Goal: Task Accomplishment & Management: Complete application form

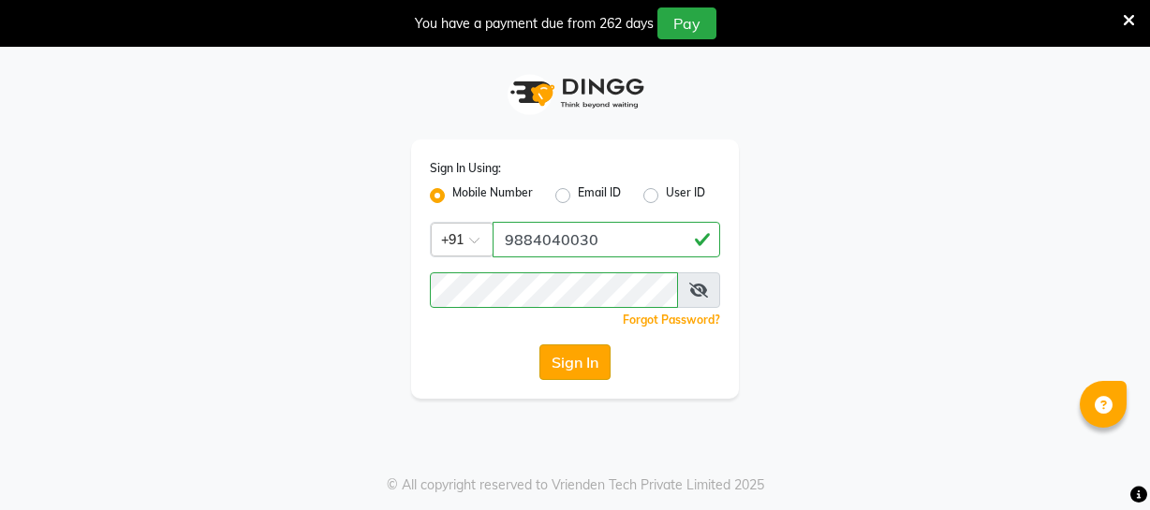
click at [586, 375] on div "Sign In Using: Mobile Number Email ID User ID Country Code × [PHONE_NUMBER] Rem…" at bounding box center [575, 269] width 328 height 259
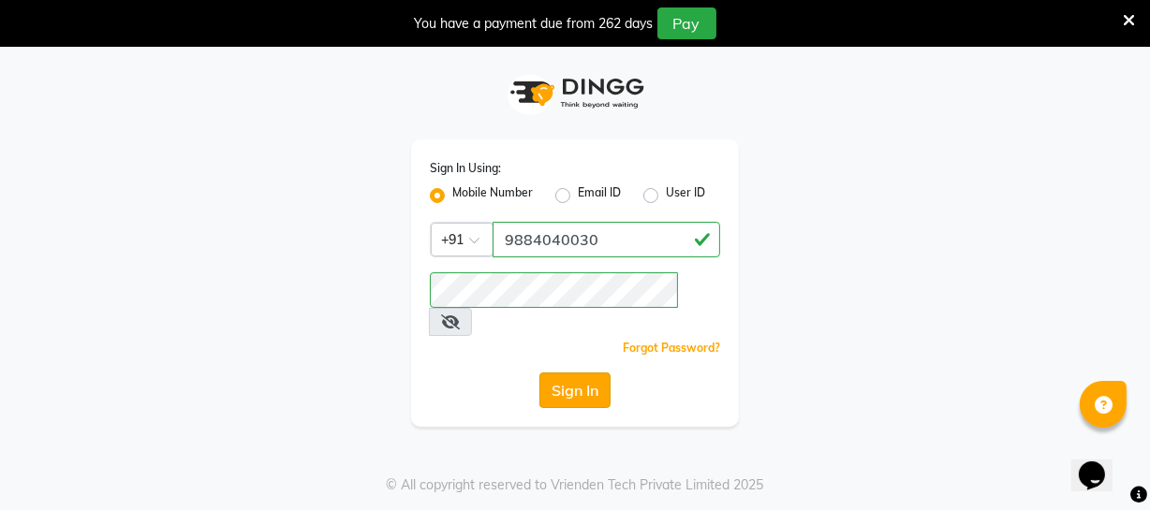
click at [583, 373] on button "Sign In" at bounding box center [574, 391] width 71 height 36
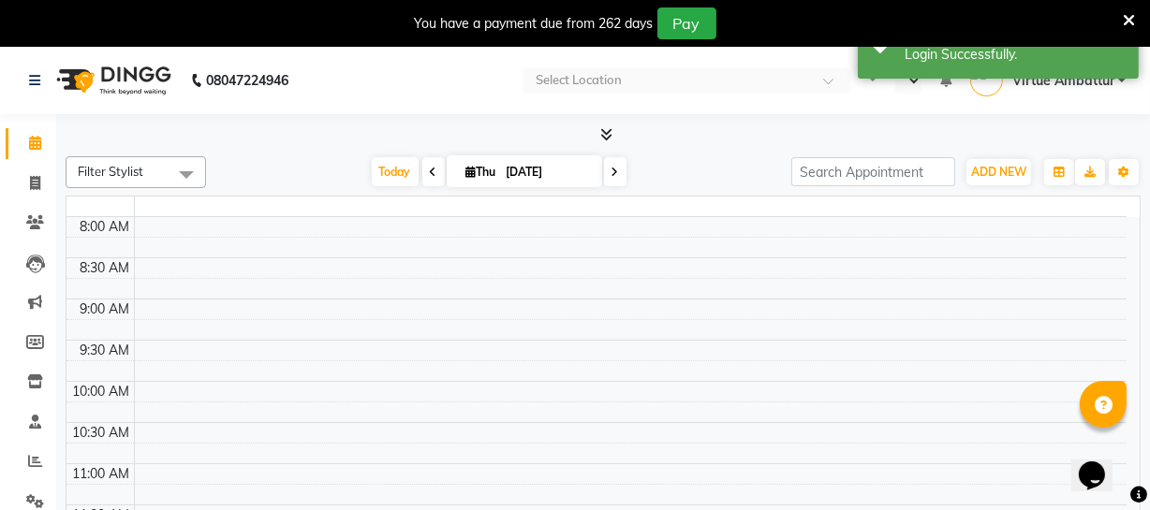
select select "en"
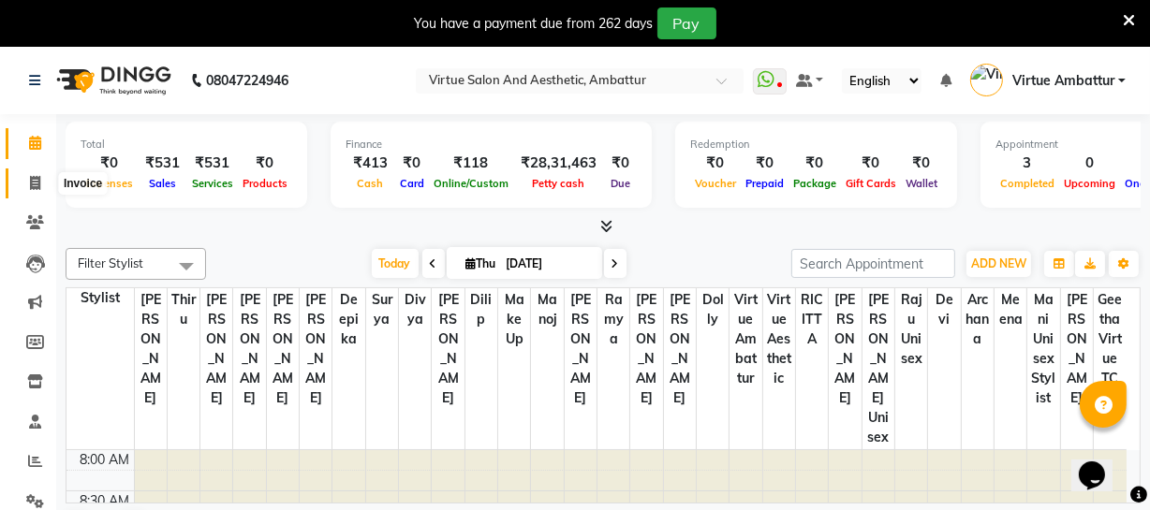
click at [39, 176] on icon at bounding box center [35, 183] width 10 height 14
select select "service"
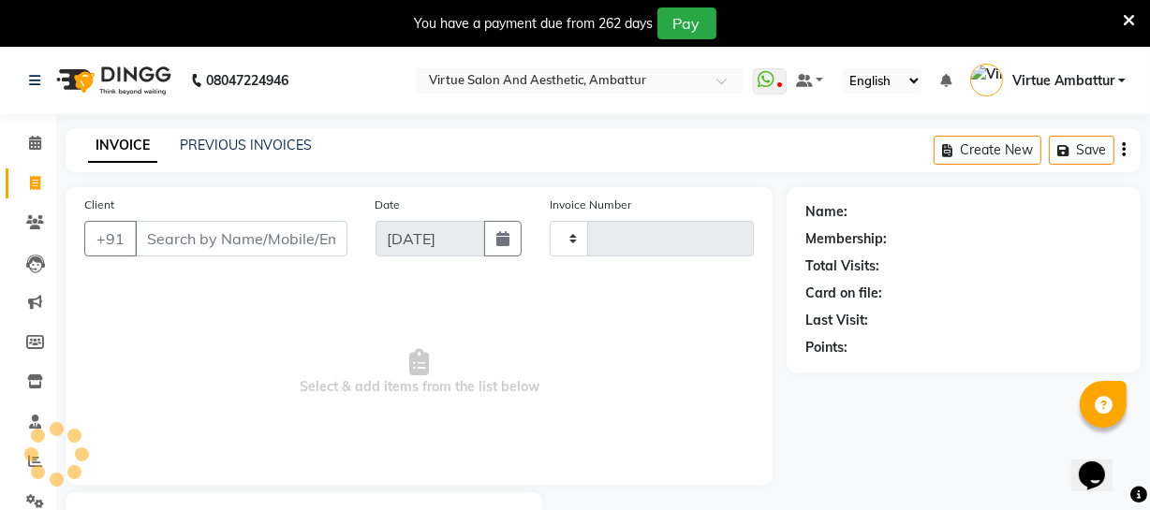
type input "3196"
select select "5237"
click at [271, 134] on div "INVOICE PREVIOUS INVOICES Create New Save" at bounding box center [603, 150] width 1075 height 44
click at [265, 146] on link "PREVIOUS INVOICES" at bounding box center [246, 145] width 132 height 17
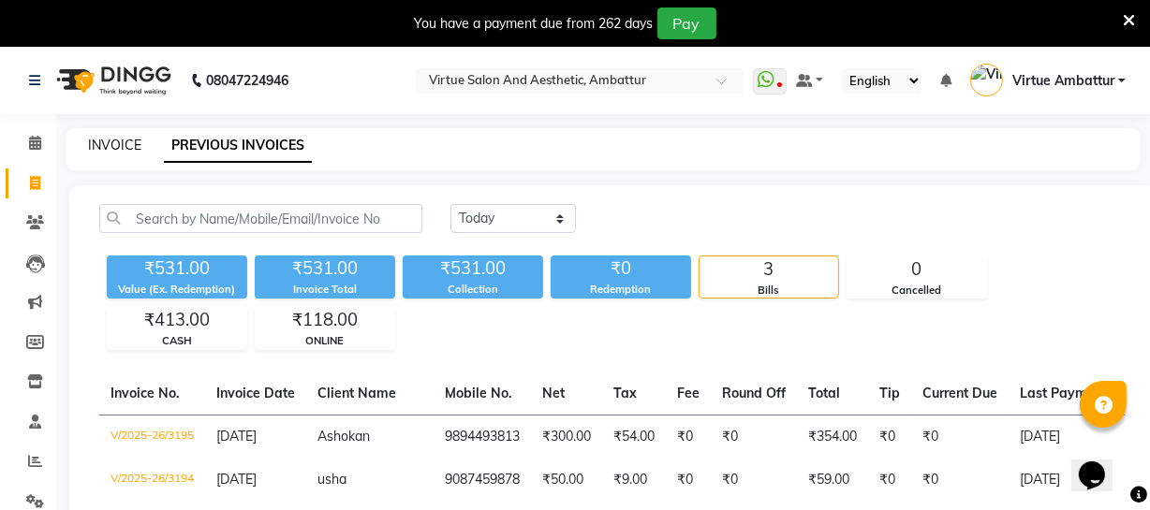
click at [100, 146] on link "INVOICE" at bounding box center [114, 145] width 53 height 17
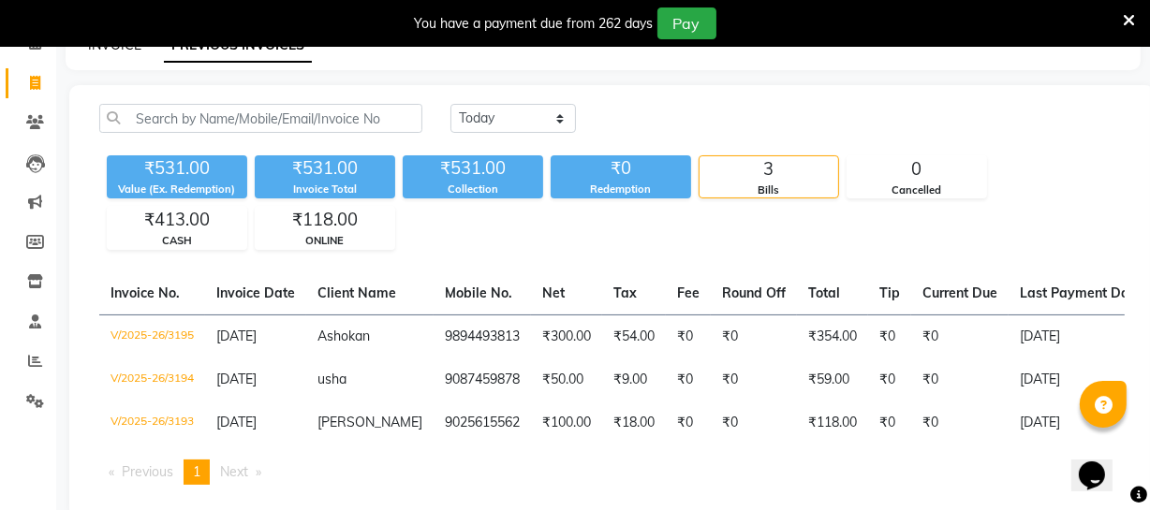
select select "service"
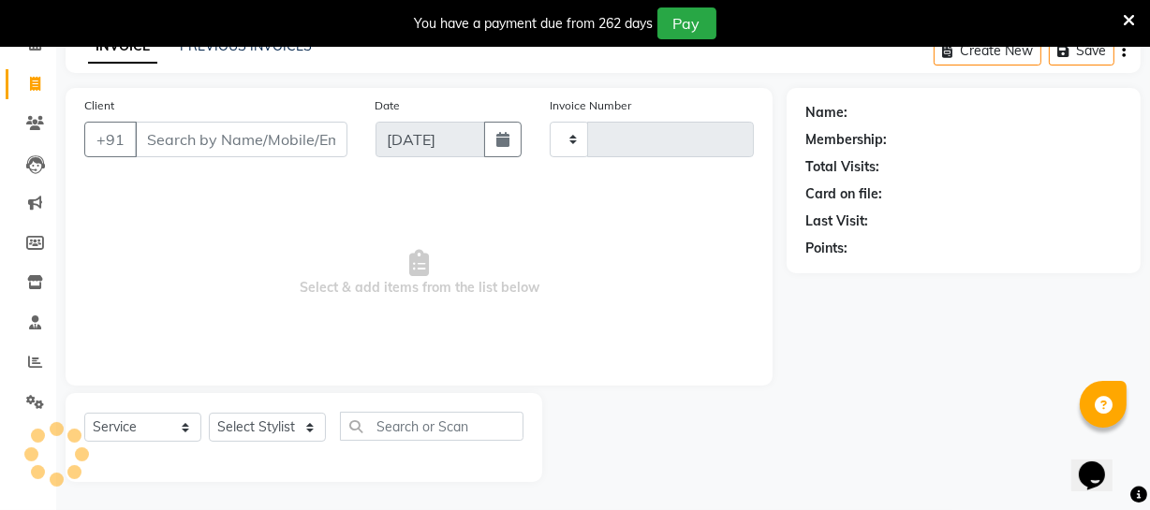
type input "3196"
select select "5237"
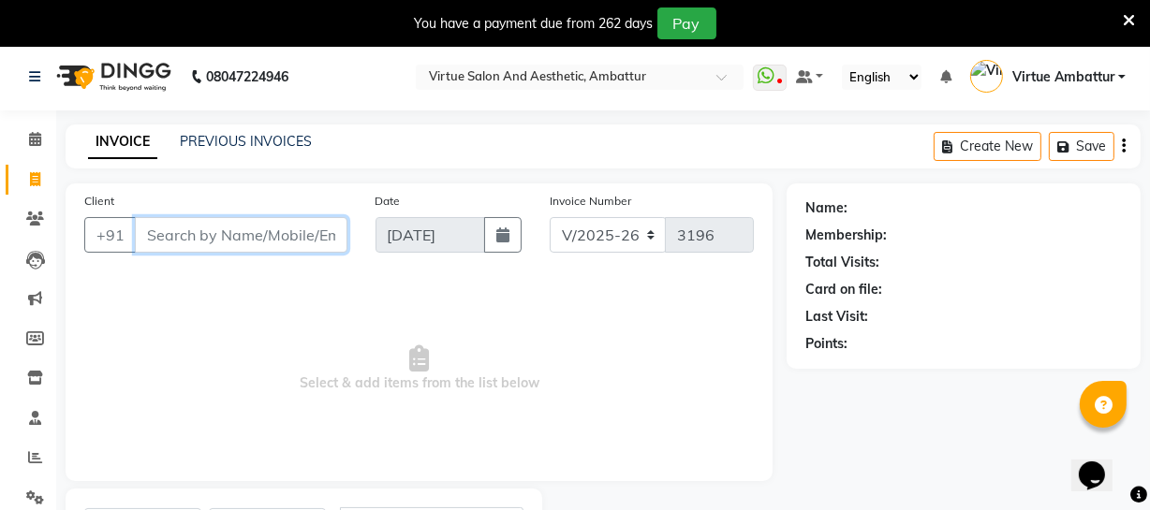
scroll to position [0, 0]
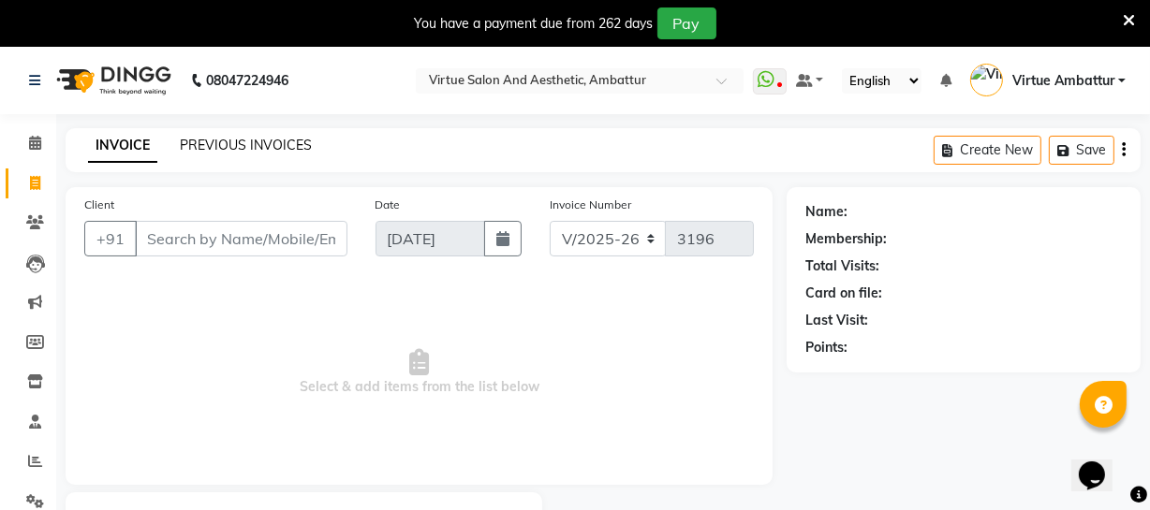
click at [238, 137] on link "PREVIOUS INVOICES" at bounding box center [246, 145] width 132 height 17
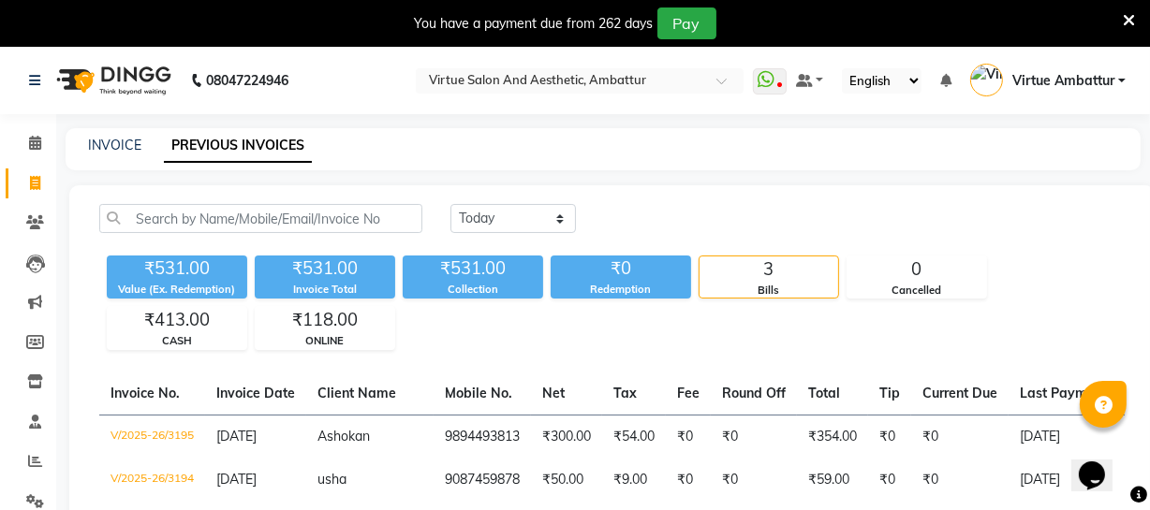
click at [122, 136] on div "INVOICE" at bounding box center [114, 146] width 53 height 20
click at [122, 140] on link "INVOICE" at bounding box center [114, 145] width 53 height 17
select select "service"
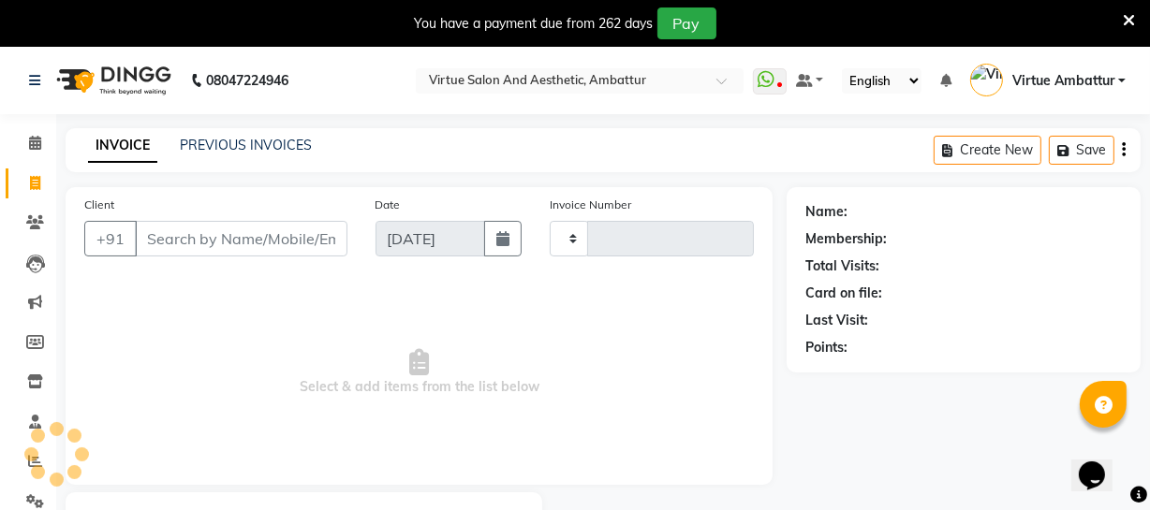
scroll to position [100, 0]
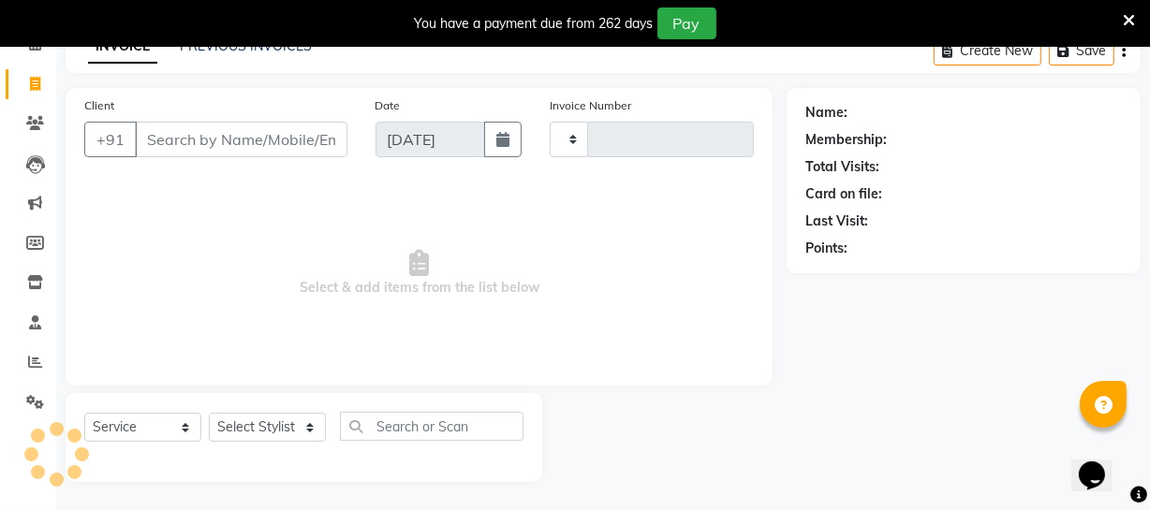
type input "3196"
select select "5237"
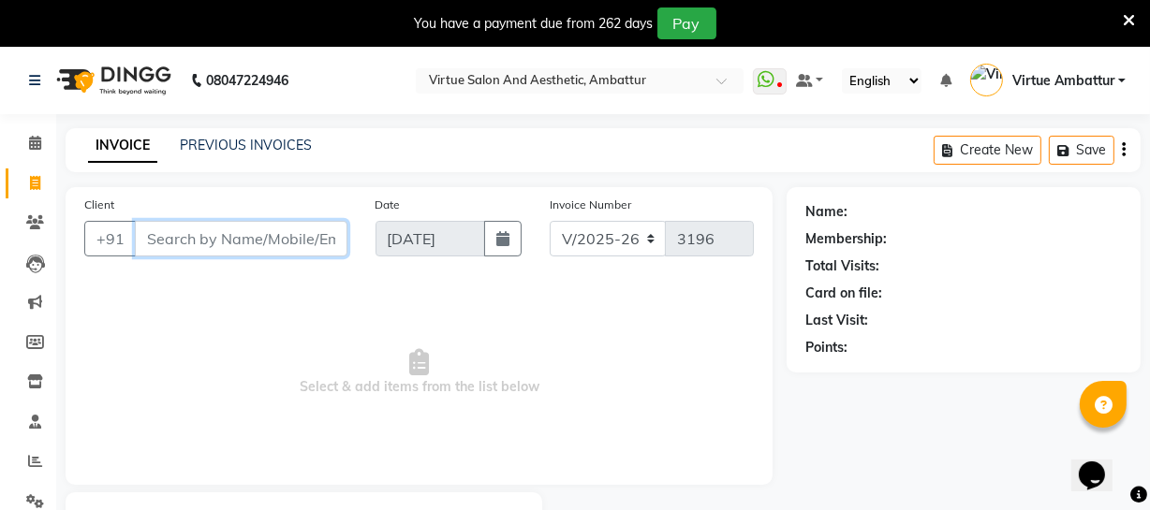
scroll to position [0, 0]
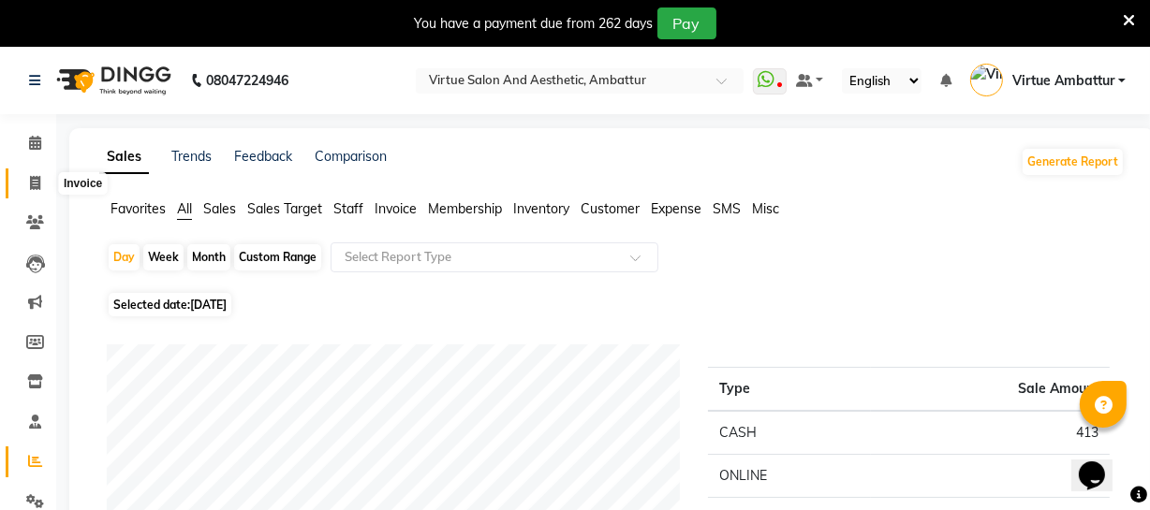
click at [40, 179] on span at bounding box center [35, 184] width 33 height 22
select select "service"
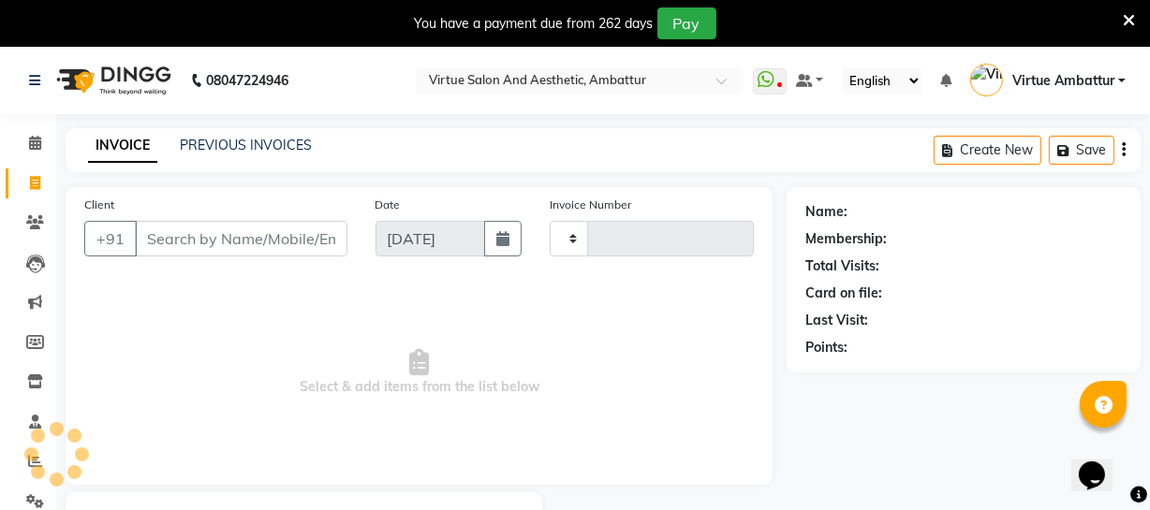
scroll to position [100, 0]
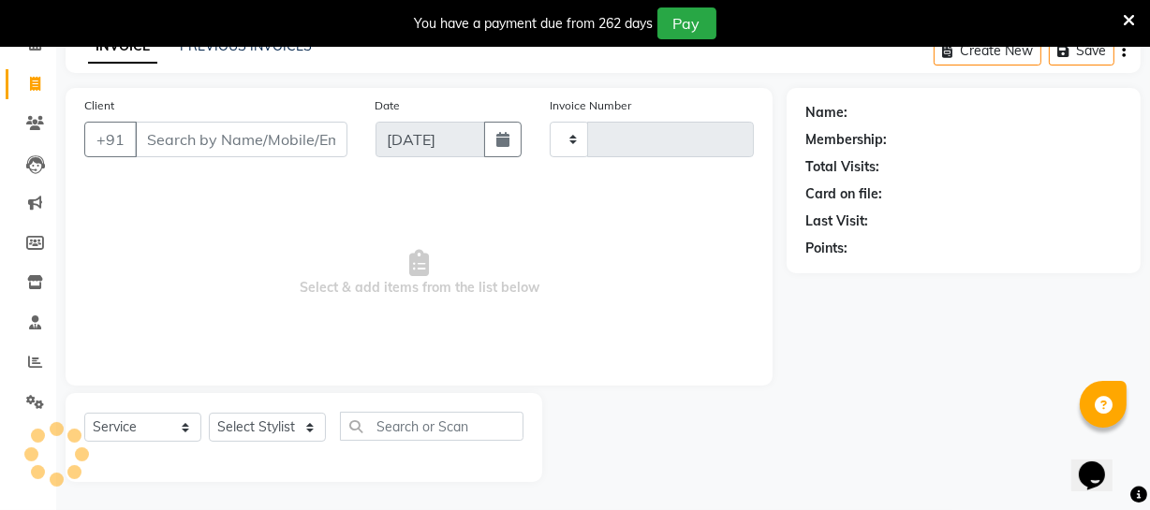
type input "3196"
select select "5237"
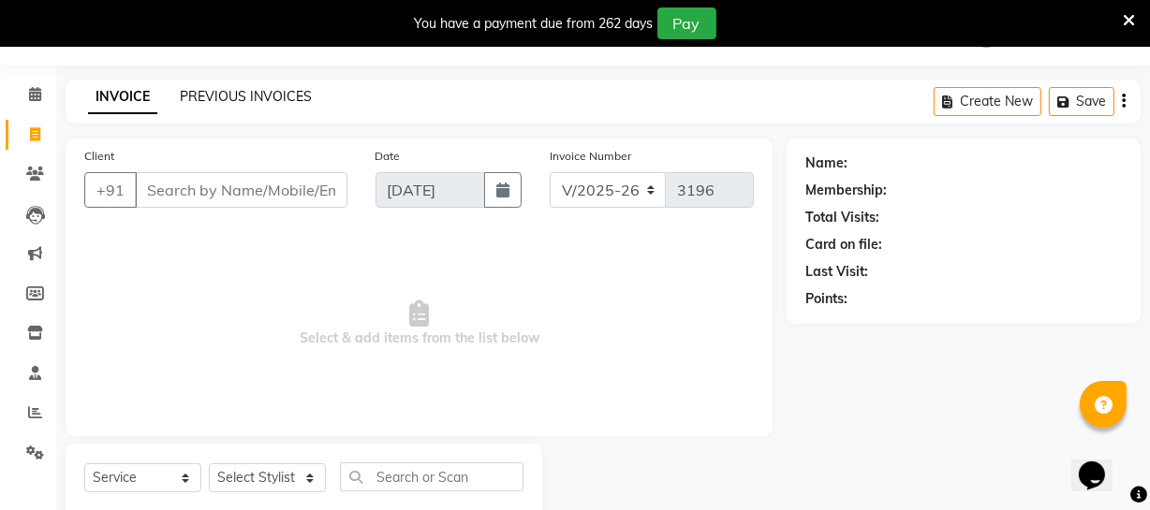
scroll to position [0, 0]
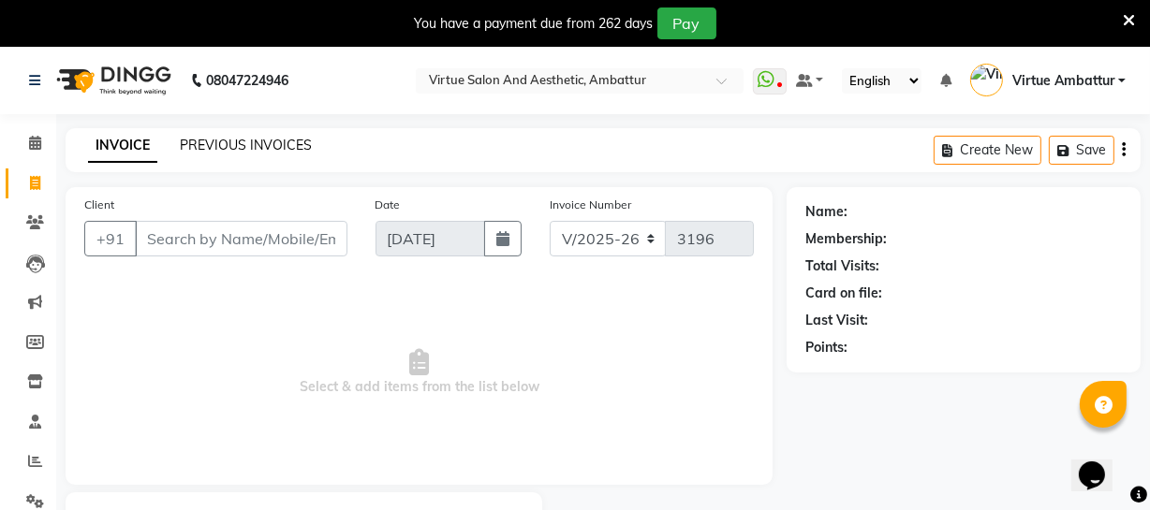
click at [234, 139] on link "PREVIOUS INVOICES" at bounding box center [246, 145] width 132 height 17
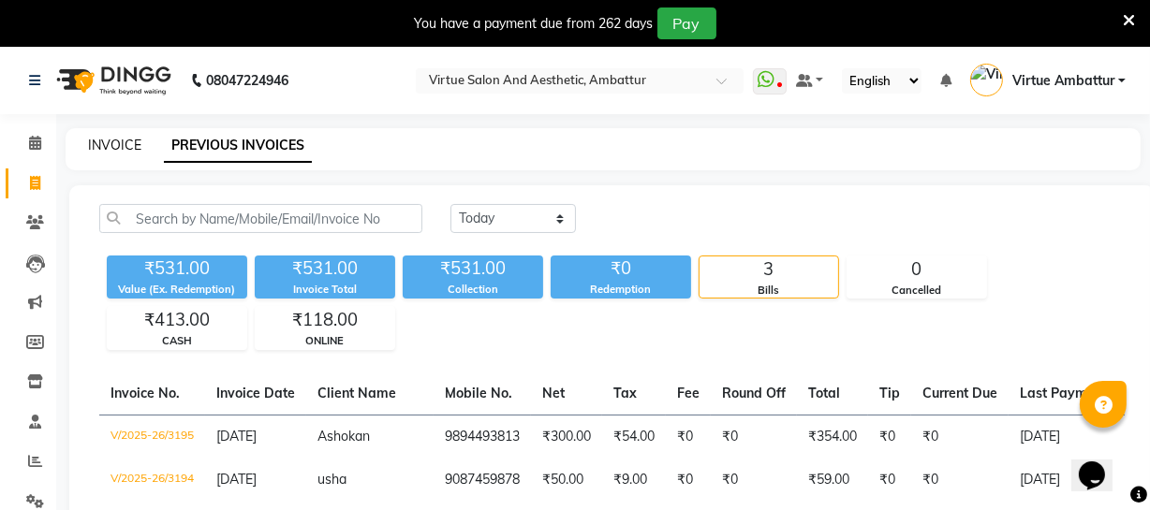
click at [139, 140] on link "INVOICE" at bounding box center [114, 145] width 53 height 17
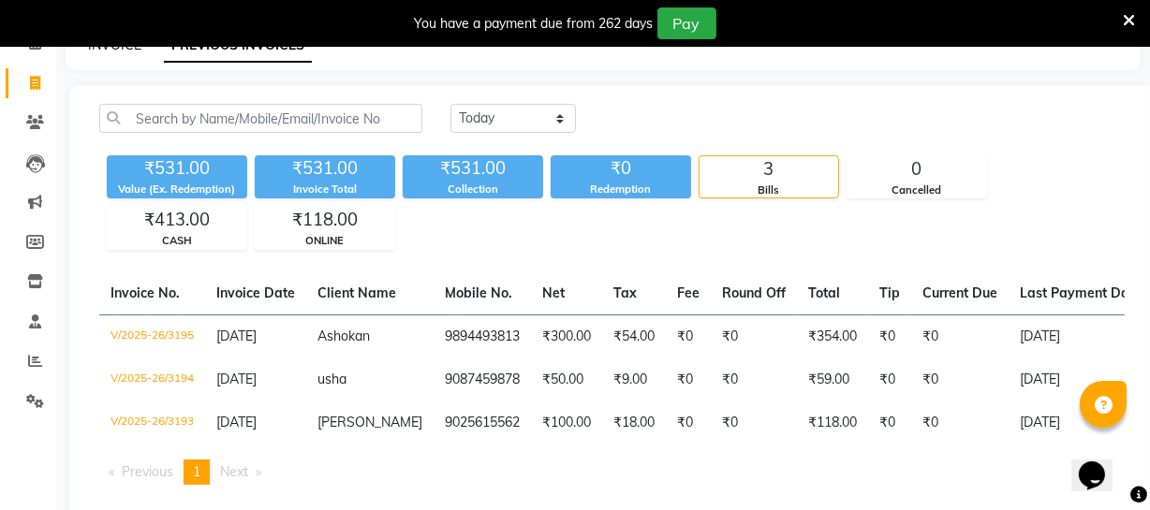
select select "5237"
select select "service"
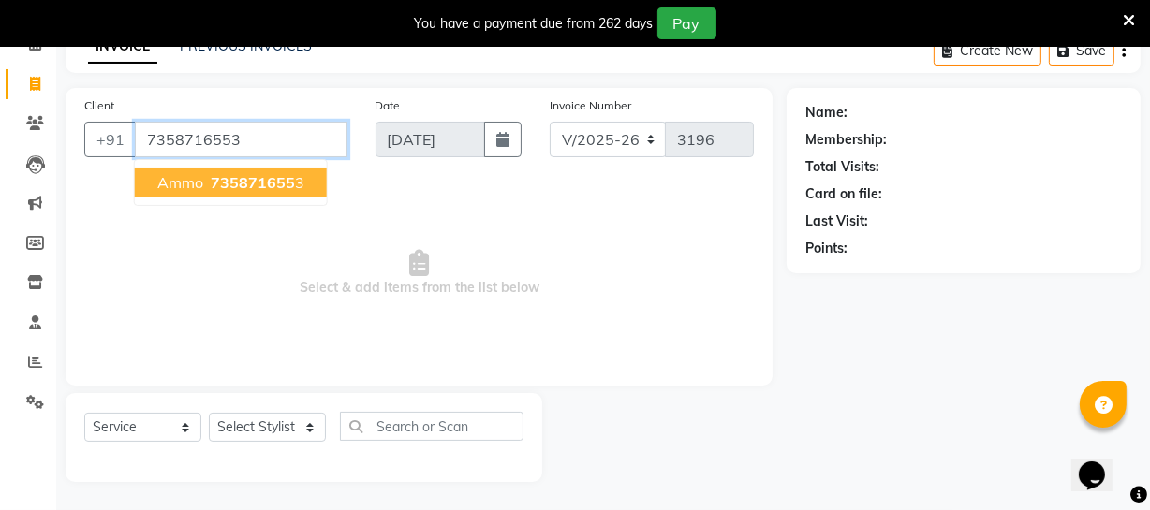
type input "7358716553"
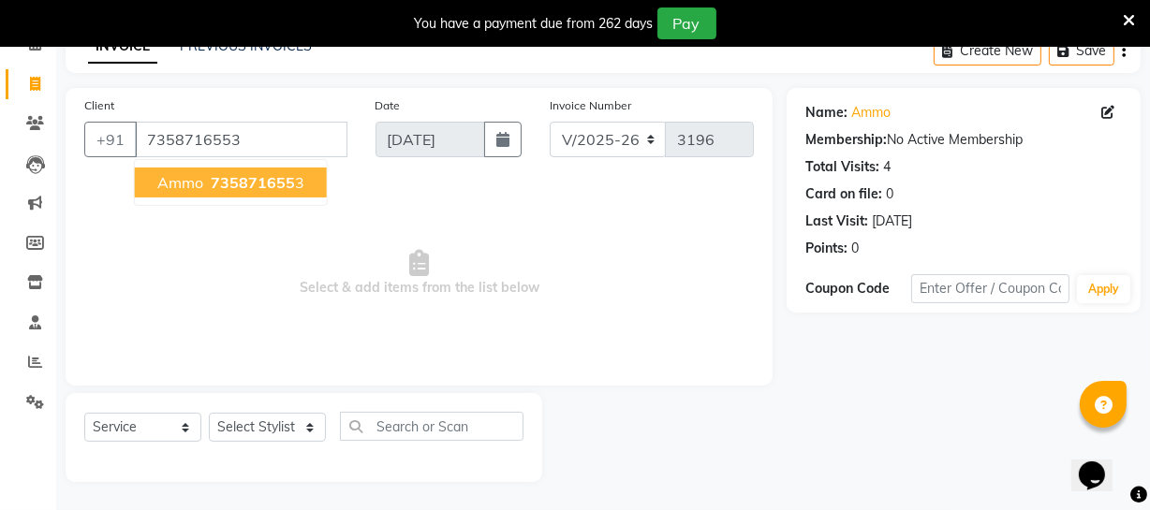
click at [191, 183] on span "Ammo" at bounding box center [180, 182] width 46 height 19
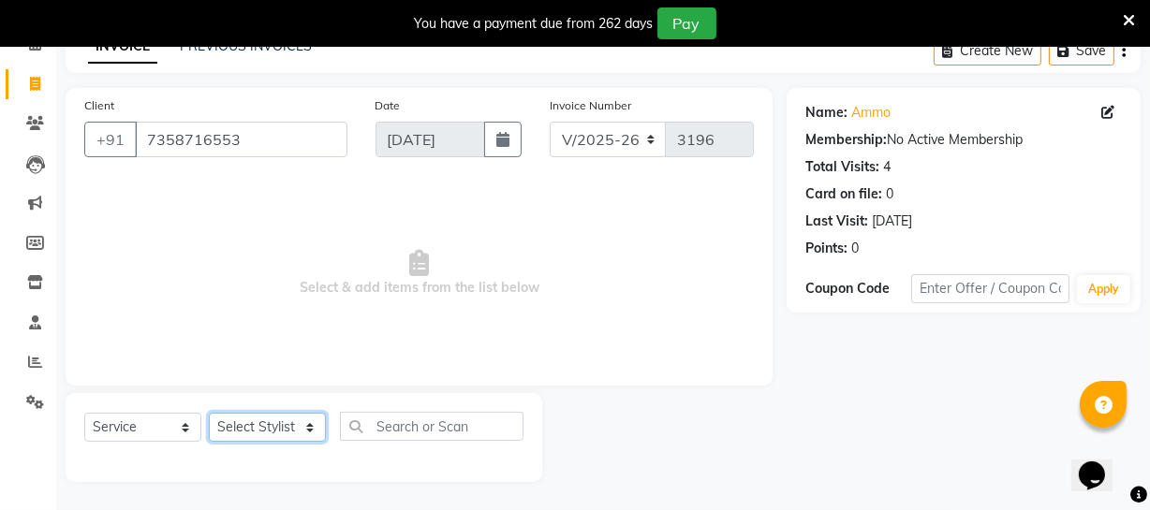
click at [299, 429] on select "Select Stylist [PERSON_NAME] [PERSON_NAME] [PERSON_NAME] [PERSON_NAME] [PERSON_…" at bounding box center [267, 427] width 117 height 29
select select "39033"
click at [209, 413] on select "Select Stylist [PERSON_NAME] [PERSON_NAME] [PERSON_NAME] [PERSON_NAME] [PERSON_…" at bounding box center [267, 427] width 117 height 29
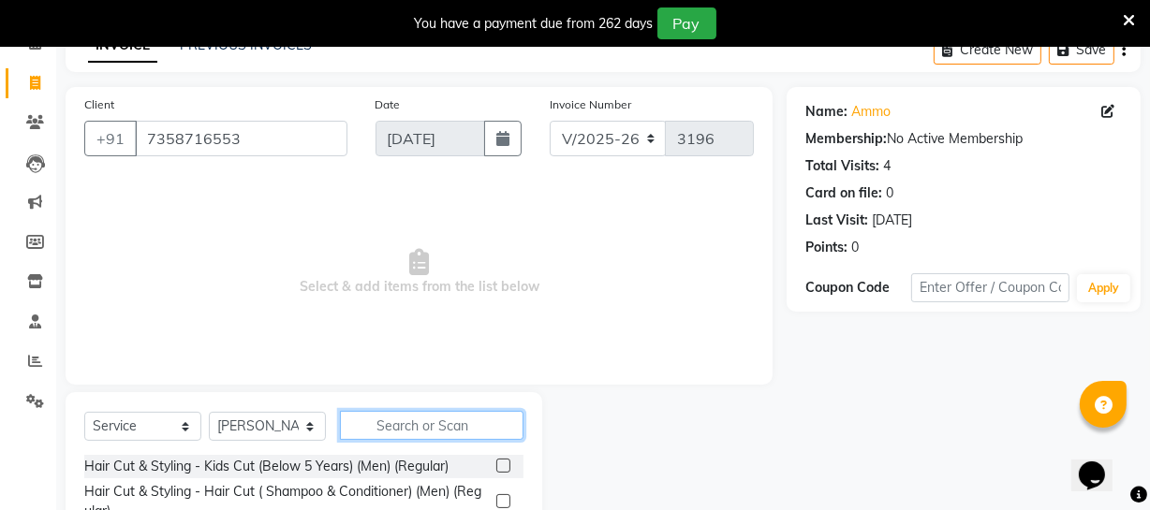
click at [394, 426] on input "text" at bounding box center [432, 425] width 184 height 29
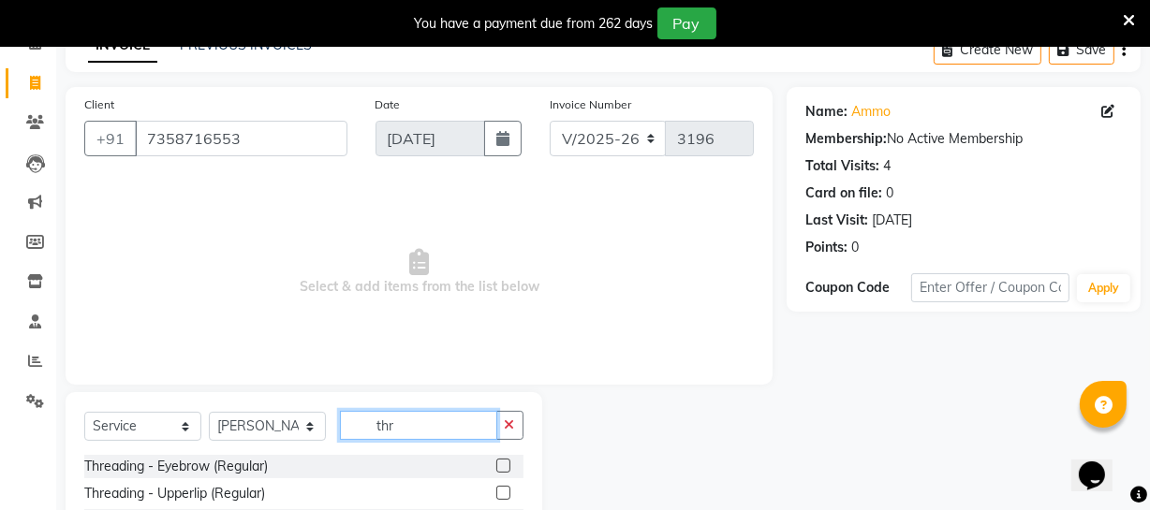
type input "thr"
click at [496, 467] on label at bounding box center [503, 466] width 14 height 14
click at [496, 467] on input "checkbox" at bounding box center [502, 467] width 12 height 12
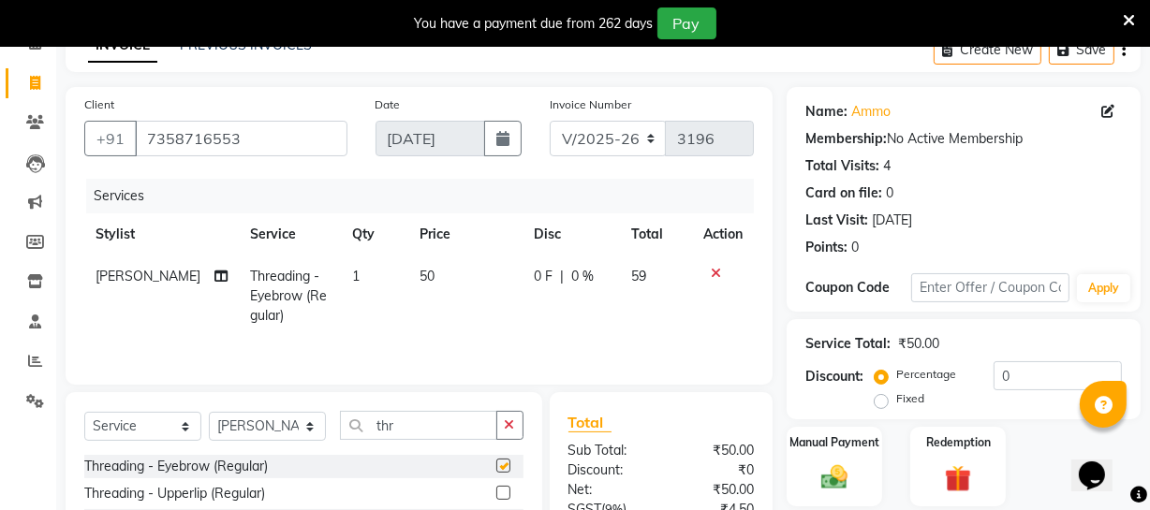
checkbox input "false"
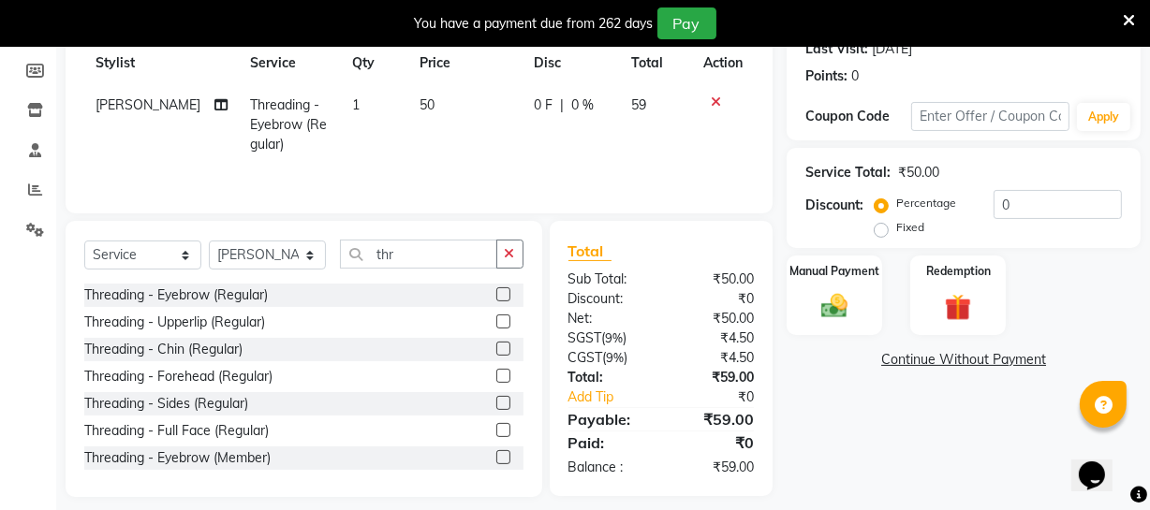
scroll to position [287, 0]
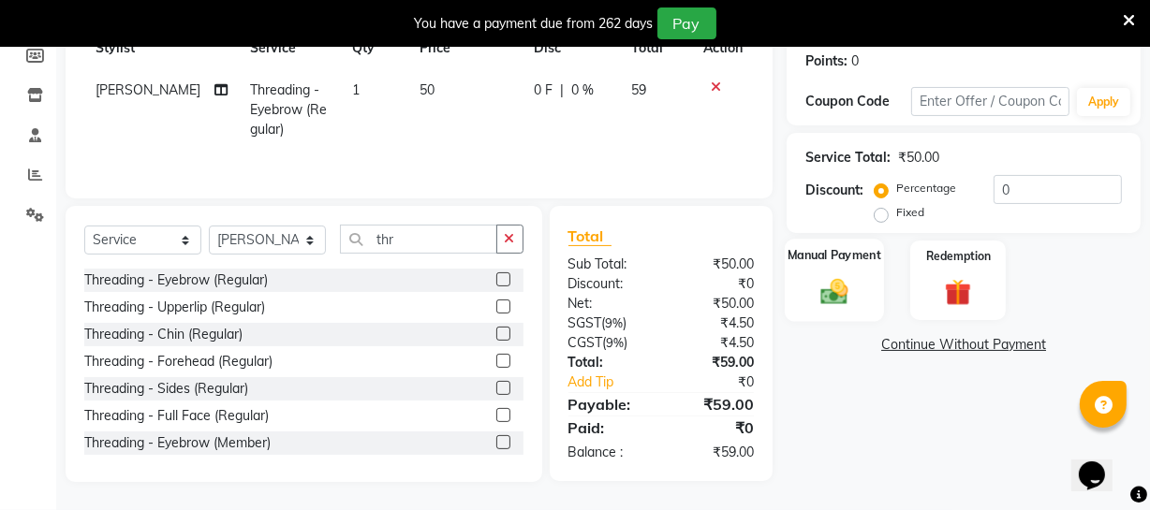
click at [859, 277] on div "Manual Payment" at bounding box center [834, 280] width 99 height 83
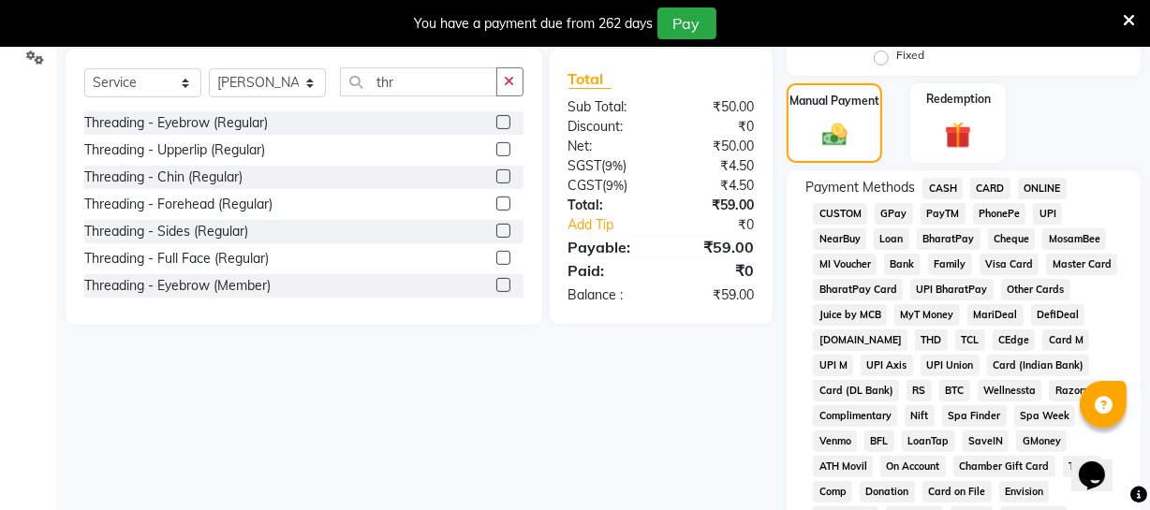
scroll to position [458, 0]
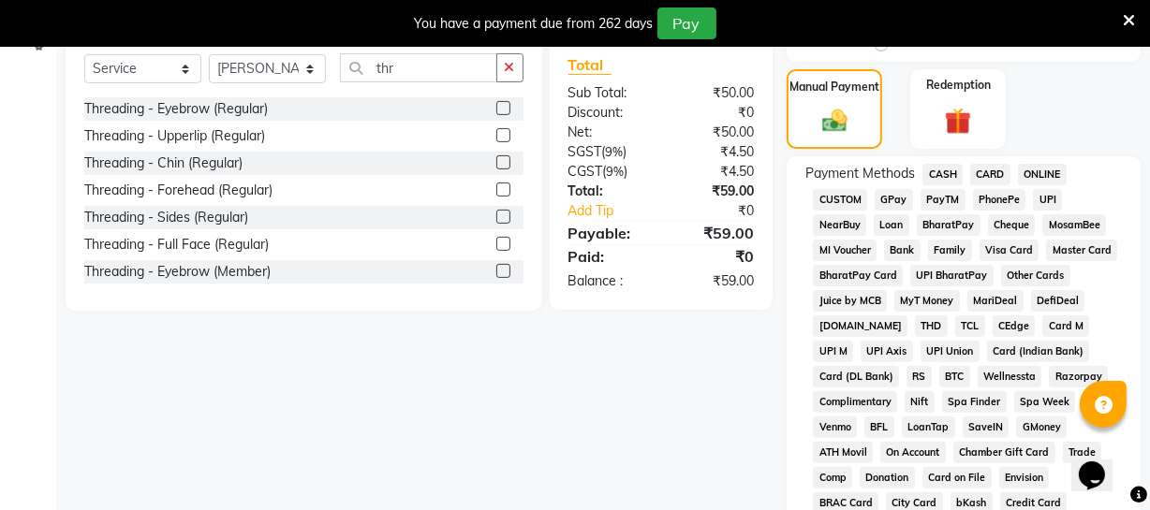
click at [1041, 174] on span "ONLINE" at bounding box center [1042, 175] width 49 height 22
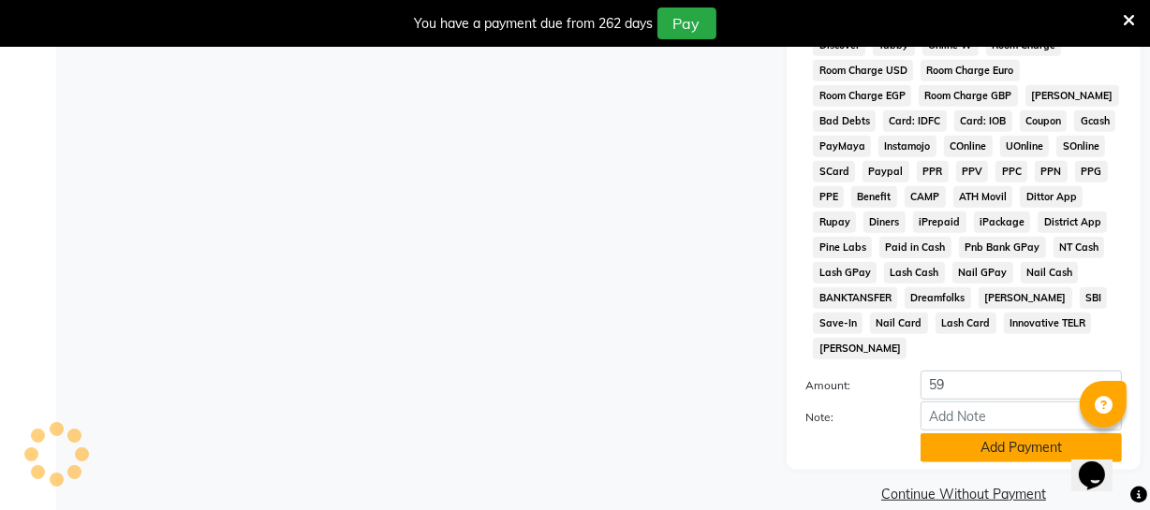
scroll to position [967, 0]
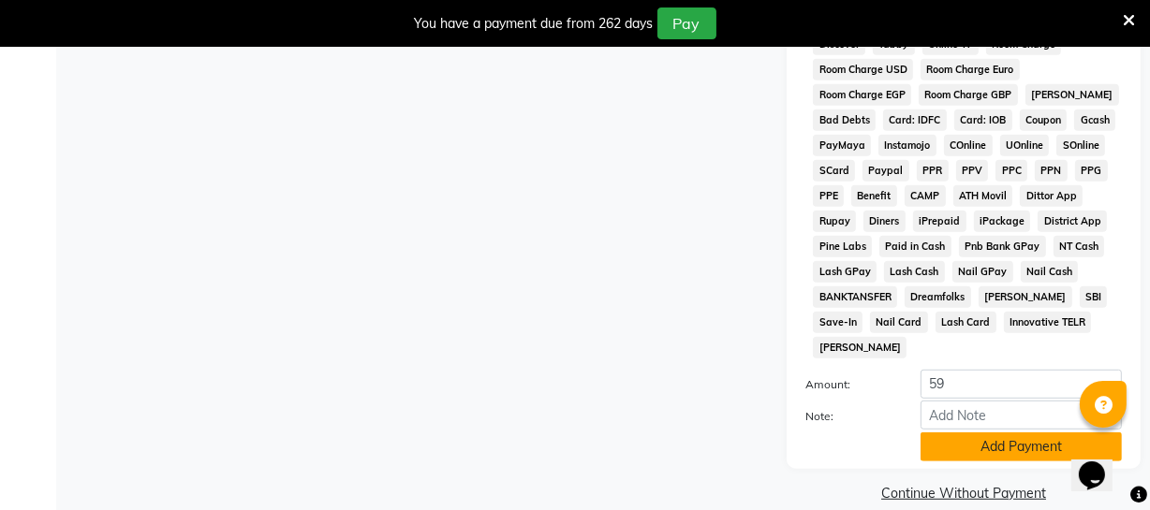
click at [998, 433] on button "Add Payment" at bounding box center [1020, 447] width 201 height 29
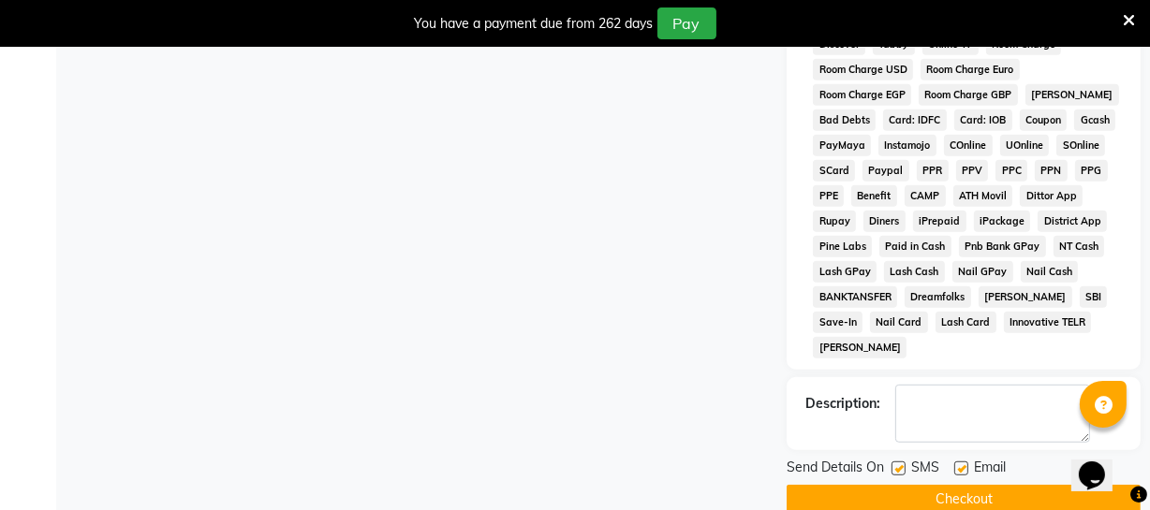
click at [961, 485] on button "Checkout" at bounding box center [963, 499] width 354 height 29
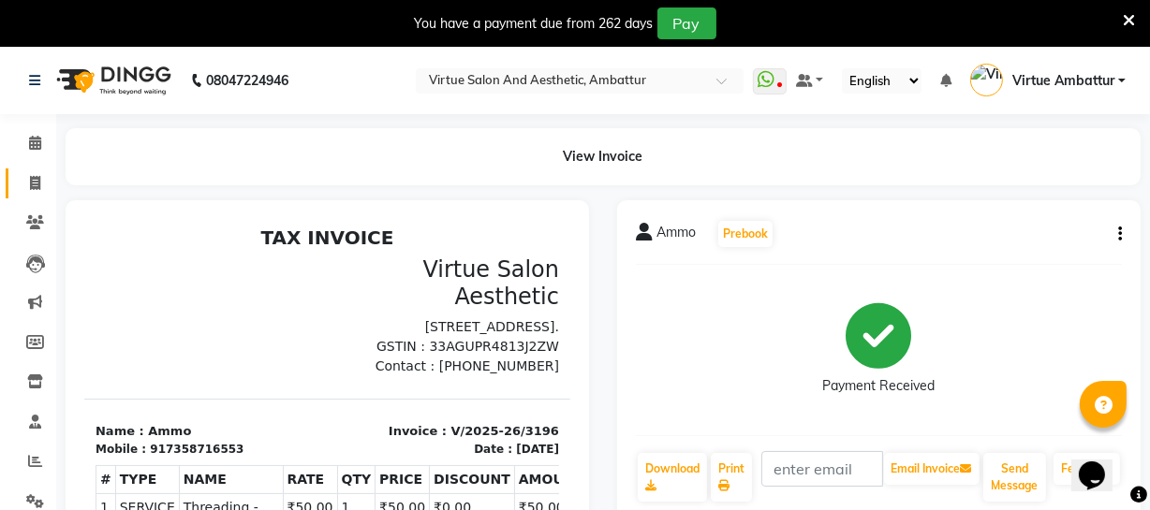
click at [34, 183] on icon at bounding box center [35, 183] width 10 height 14
select select "service"
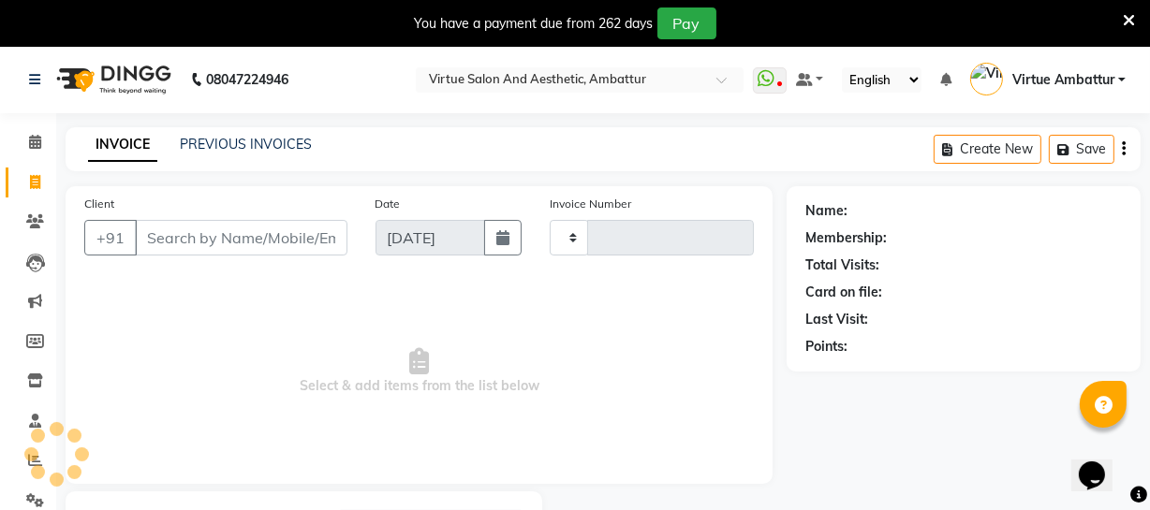
scroll to position [100, 0]
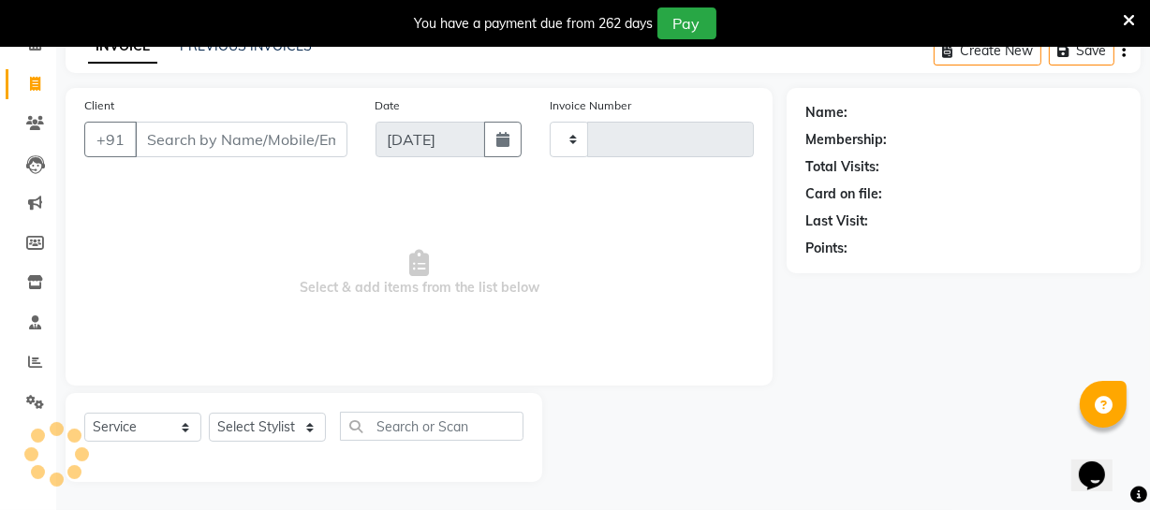
type input "3197"
select select "5237"
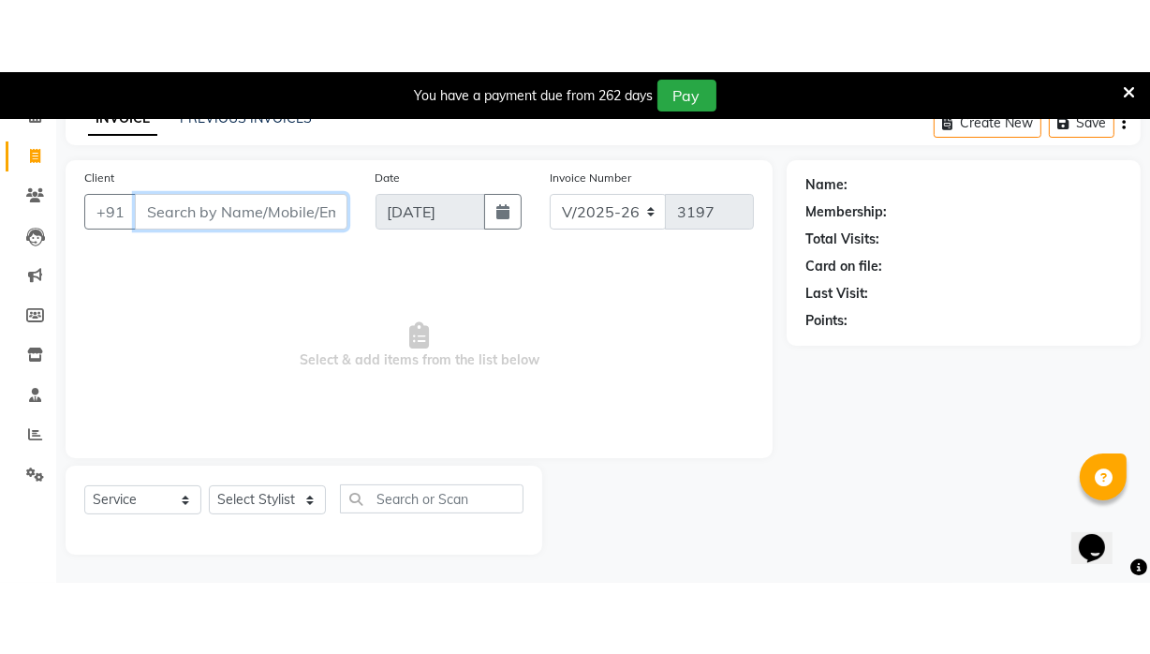
scroll to position [47, 0]
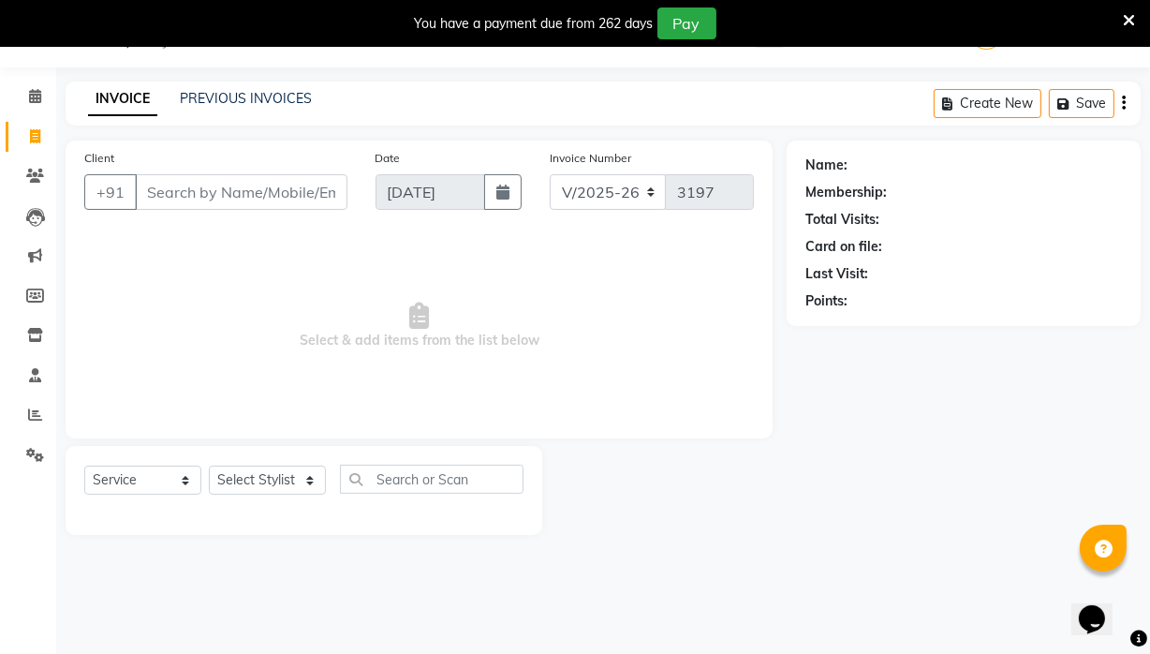
click at [1123, 14] on icon at bounding box center [1129, 20] width 12 height 17
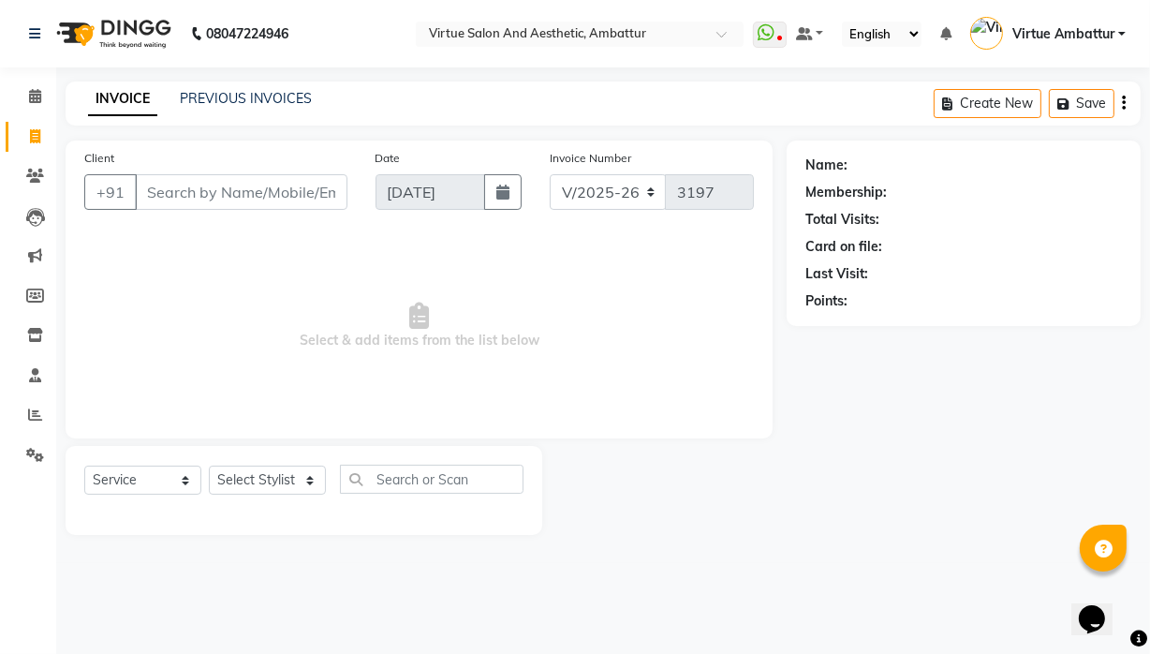
scroll to position [0, 0]
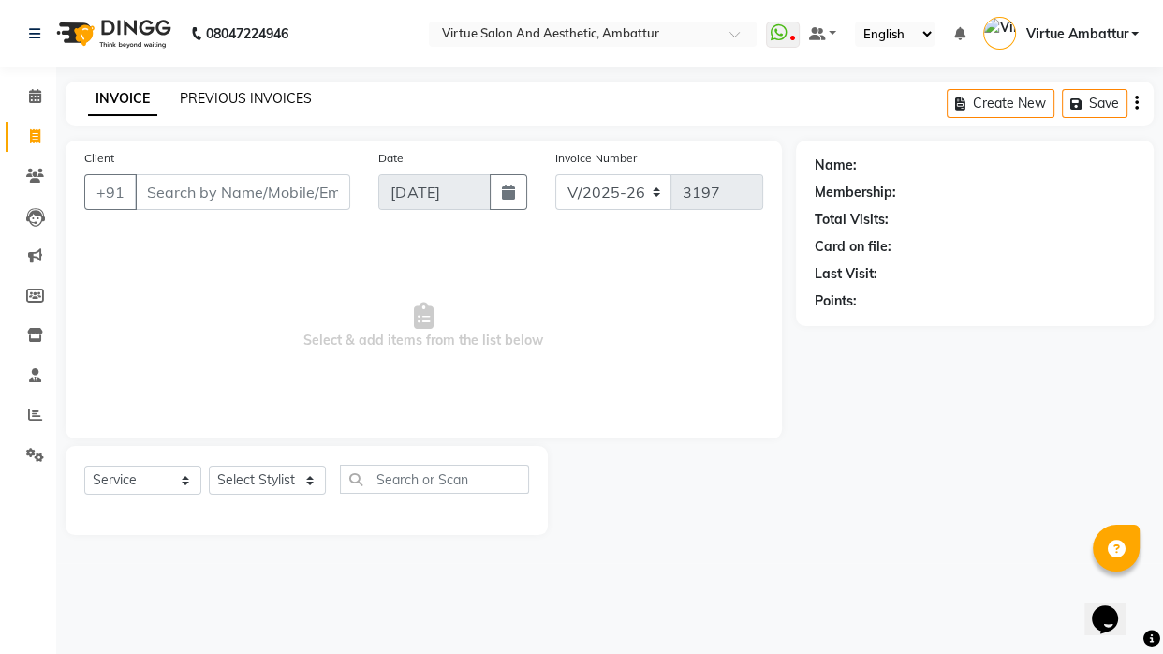
click at [214, 102] on link "PREVIOUS INVOICES" at bounding box center [246, 98] width 132 height 17
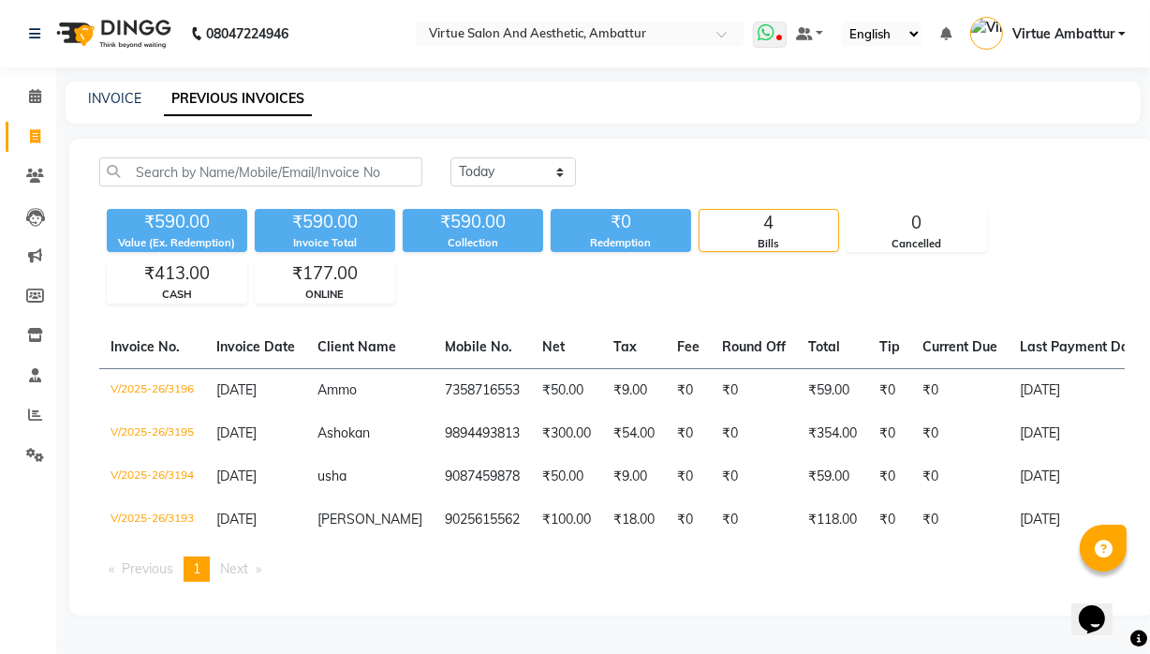
click at [766, 33] on icon at bounding box center [765, 32] width 17 height 19
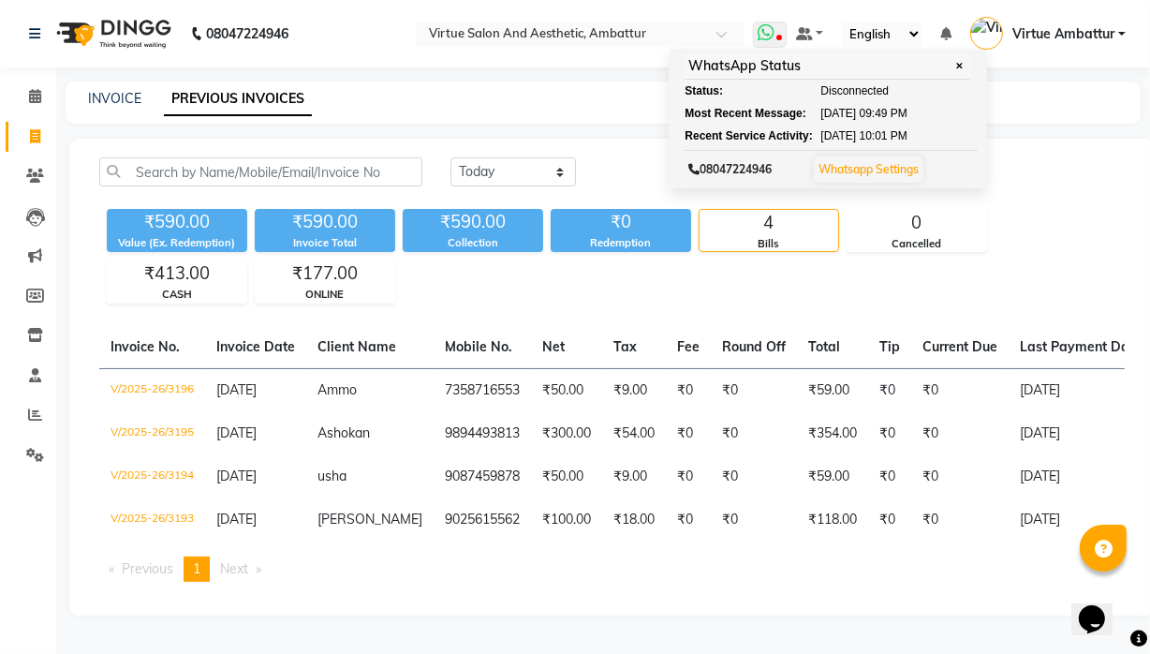
click at [963, 62] on span "✕" at bounding box center [958, 66] width 17 height 14
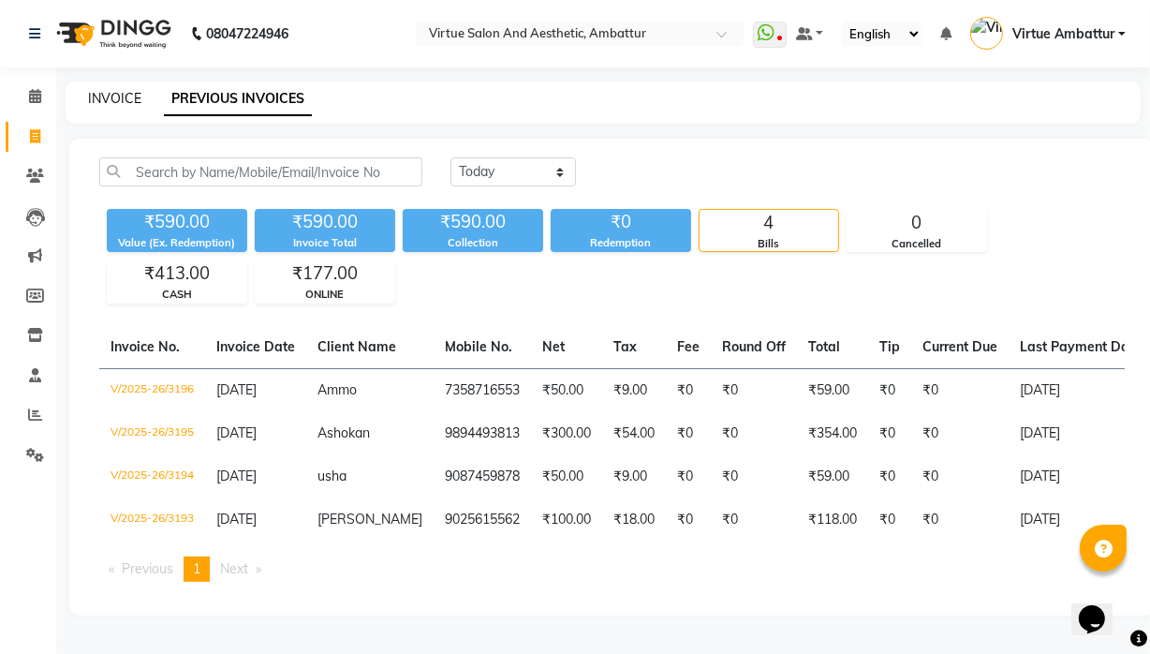
click at [123, 96] on link "INVOICE" at bounding box center [114, 98] width 53 height 17
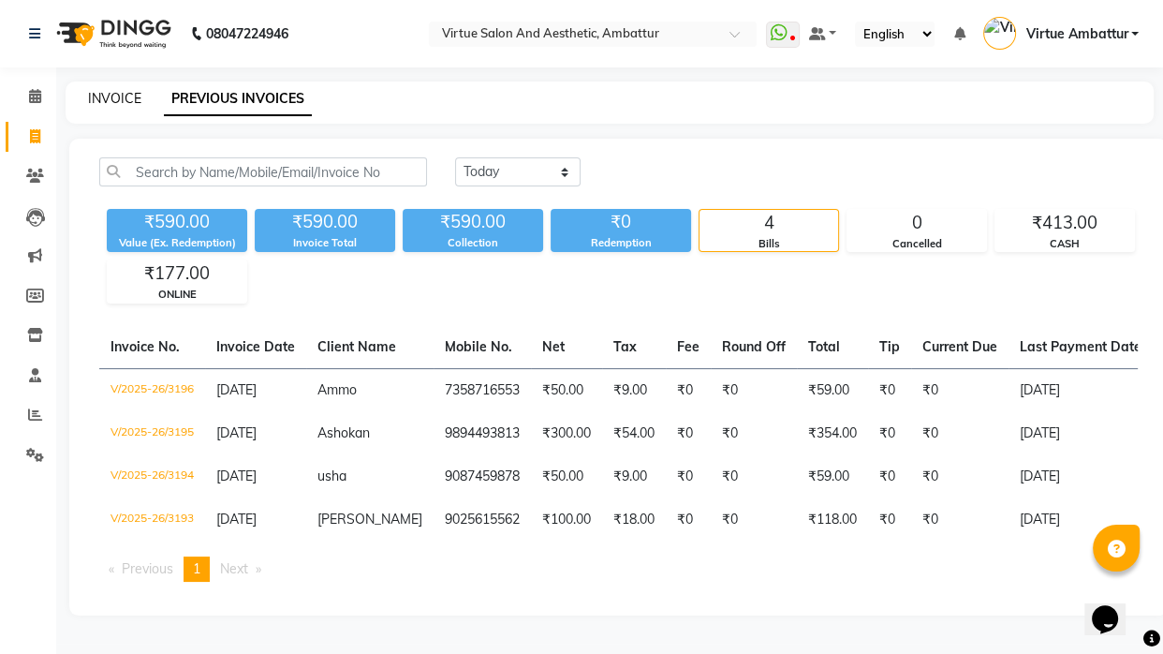
select select "5237"
select select "service"
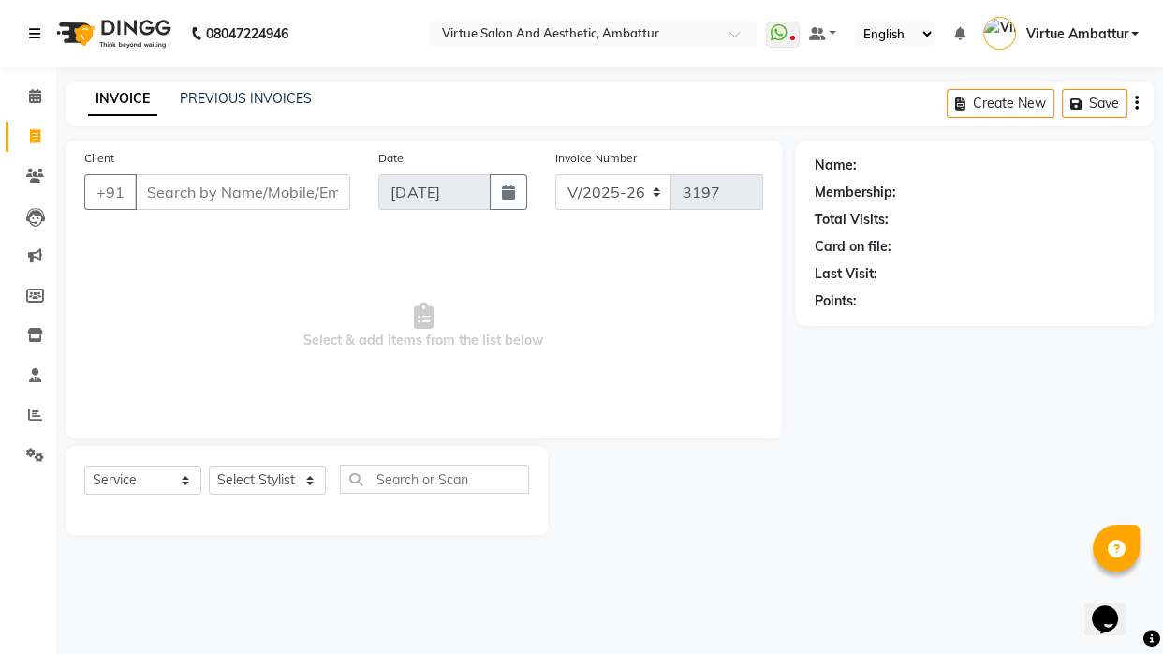
click at [30, 27] on icon at bounding box center [34, 33] width 11 height 13
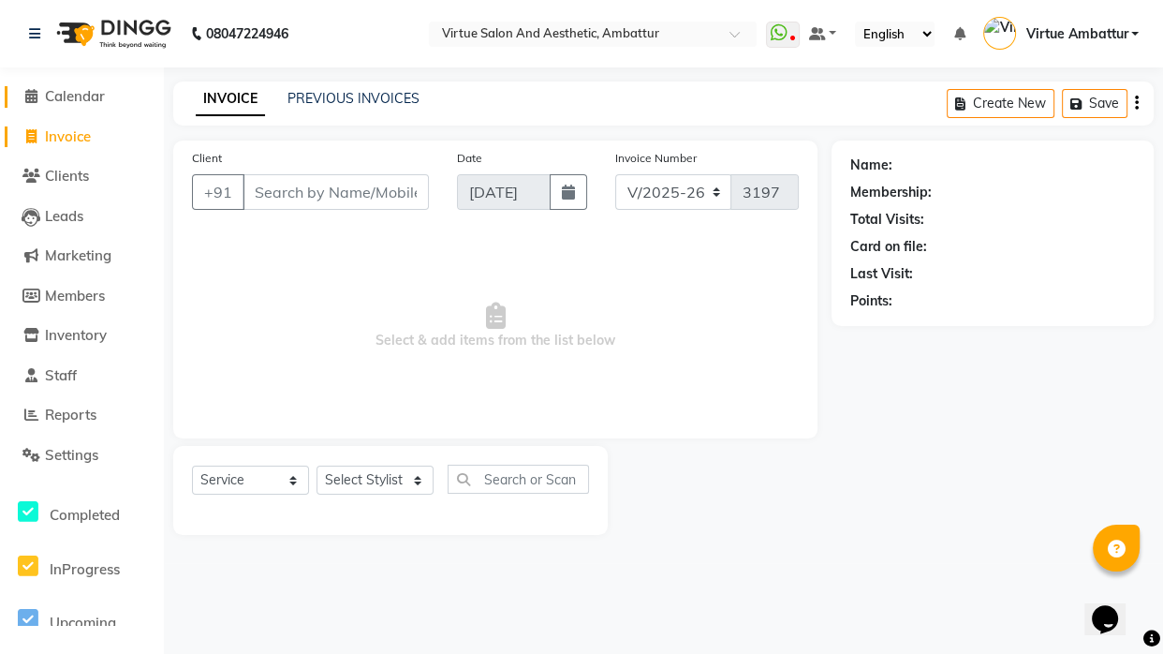
click at [99, 96] on span "Calendar" at bounding box center [75, 96] width 60 height 18
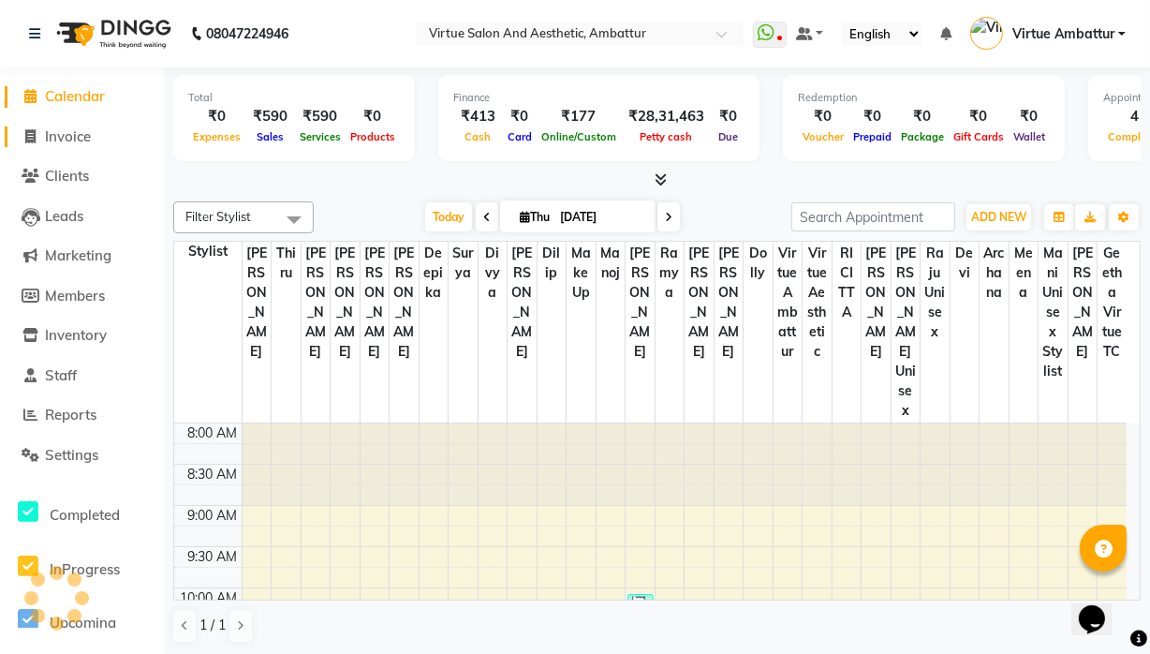
click at [81, 141] on span "Invoice" at bounding box center [68, 136] width 46 height 18
select select "service"
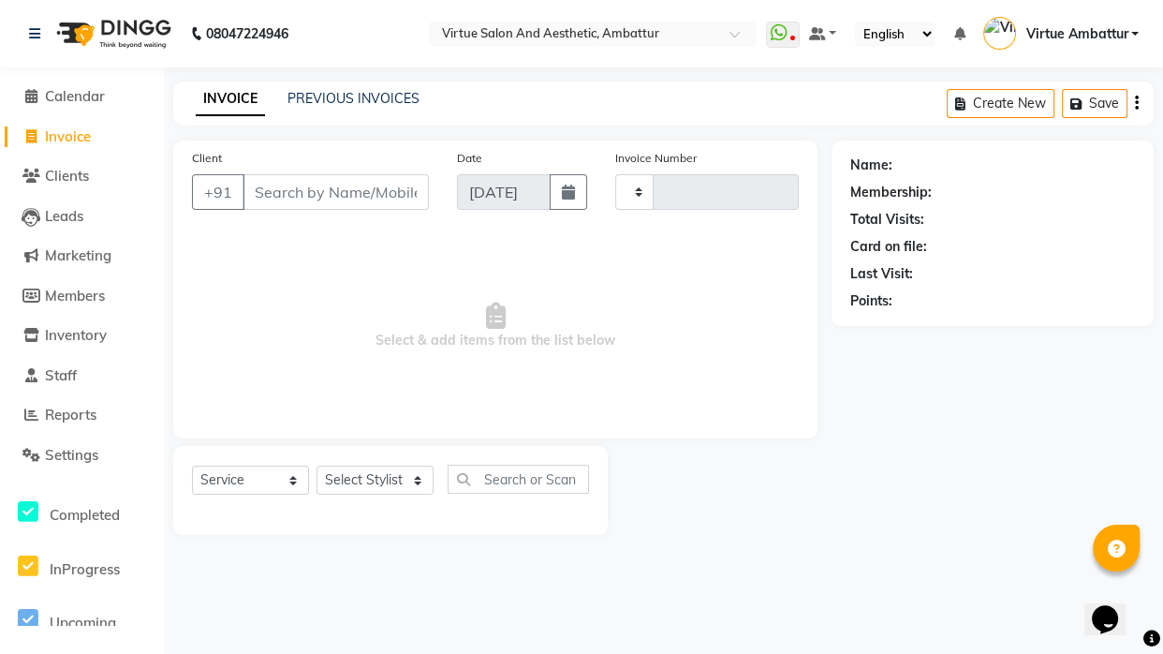
type input "3197"
select select "5237"
click at [75, 174] on span "Clients" at bounding box center [67, 176] width 44 height 18
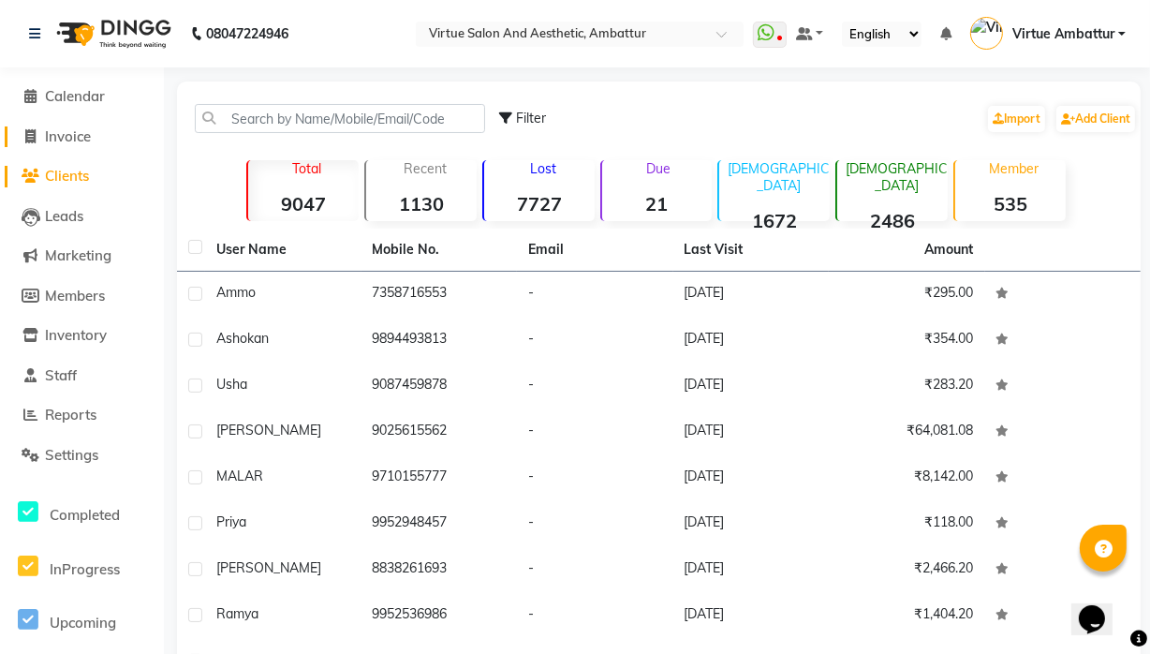
click at [85, 141] on span "Invoice" at bounding box center [68, 136] width 46 height 18
select select "5237"
select select "service"
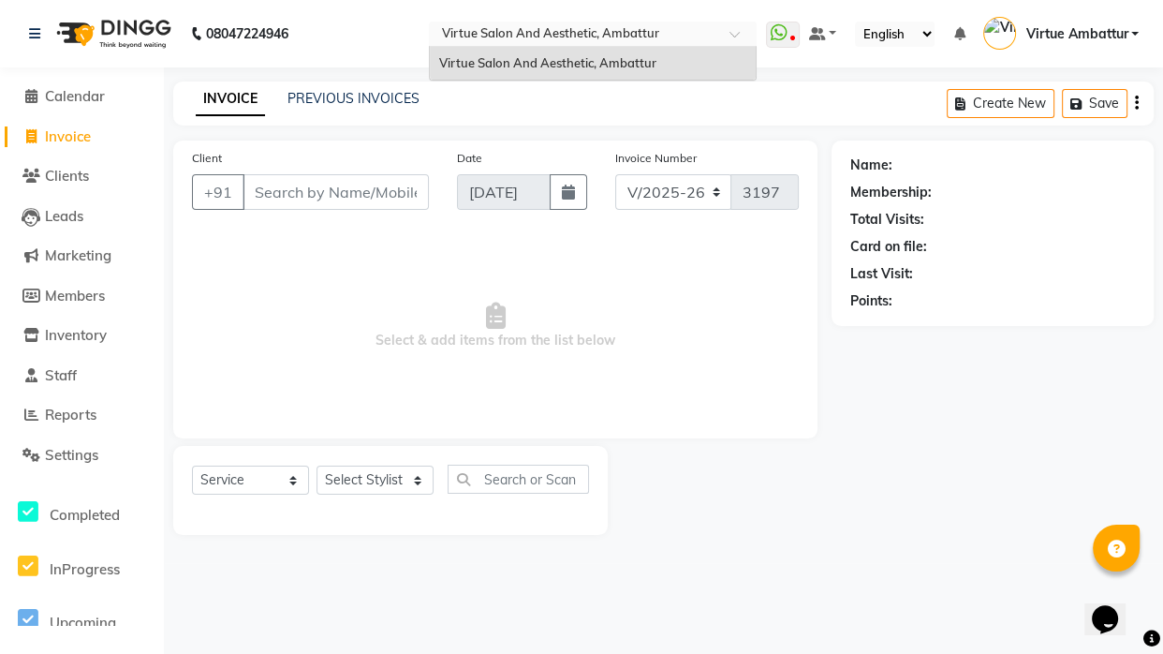
click at [625, 37] on input "text" at bounding box center [574, 35] width 272 height 19
click at [624, 59] on span "Virtue Salon And Aesthetic, Ambattur" at bounding box center [547, 62] width 217 height 15
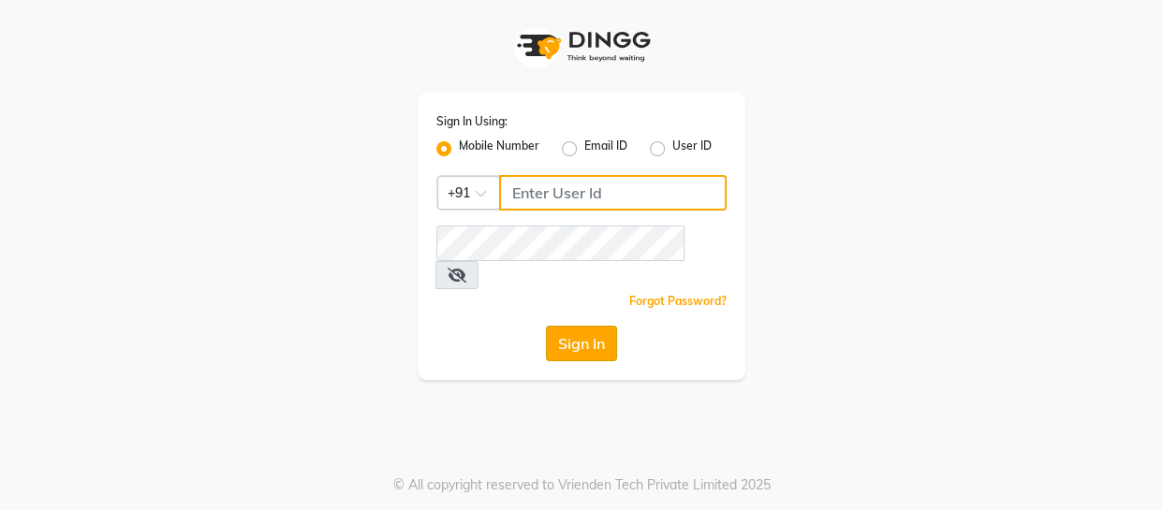
type input "9884040030"
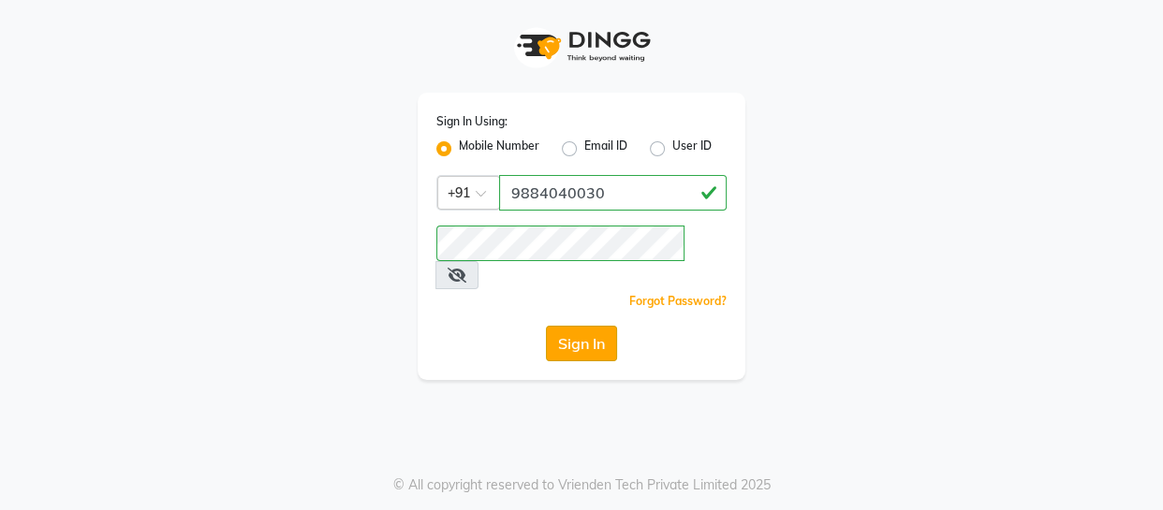
click at [607, 326] on button "Sign In" at bounding box center [581, 344] width 71 height 36
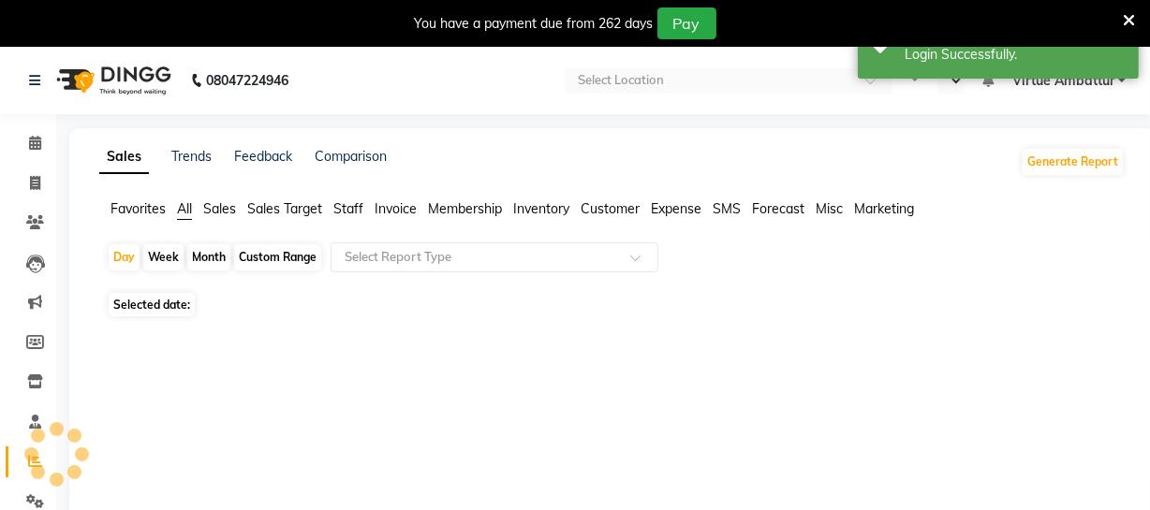
select select "en"
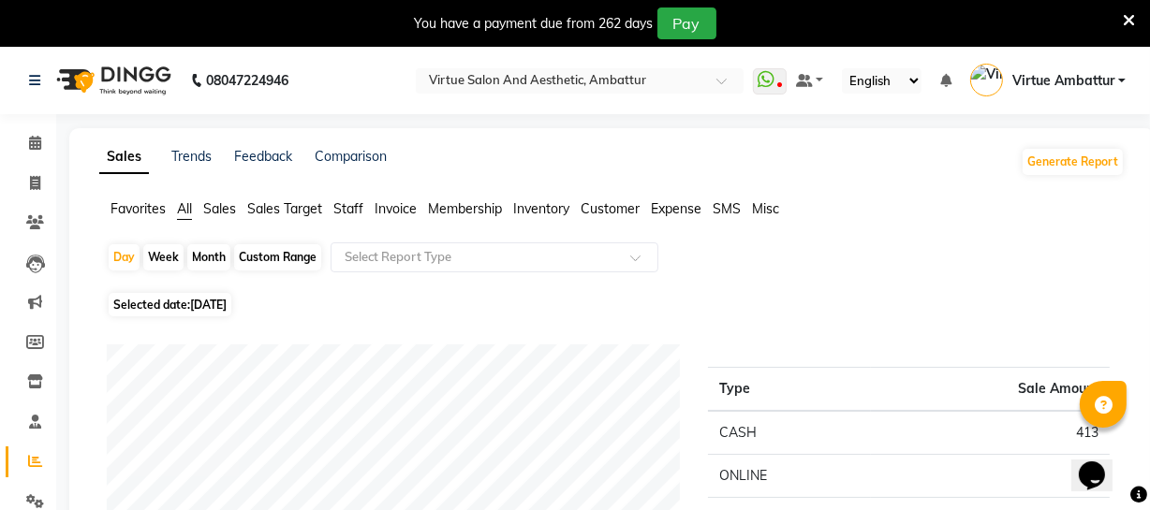
click at [309, 206] on span "Sales Target" at bounding box center [284, 208] width 75 height 17
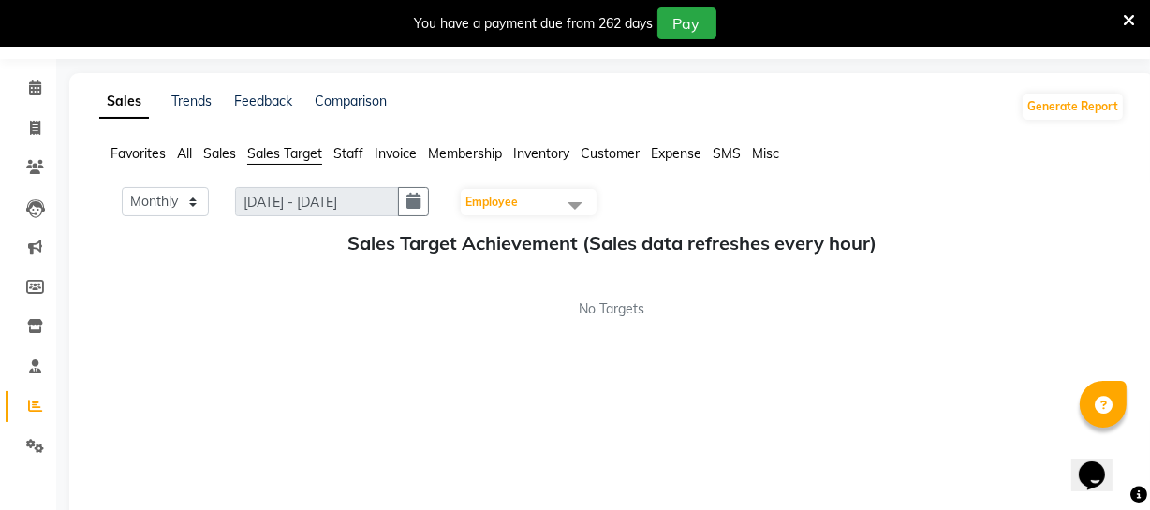
scroll to position [84, 0]
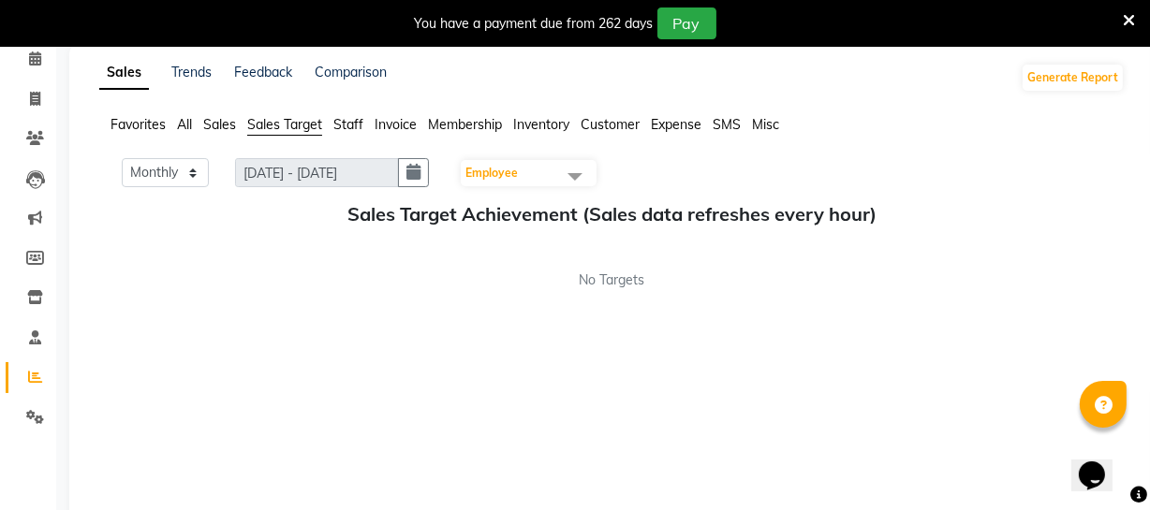
click at [359, 118] on span "Staff" at bounding box center [348, 124] width 30 height 17
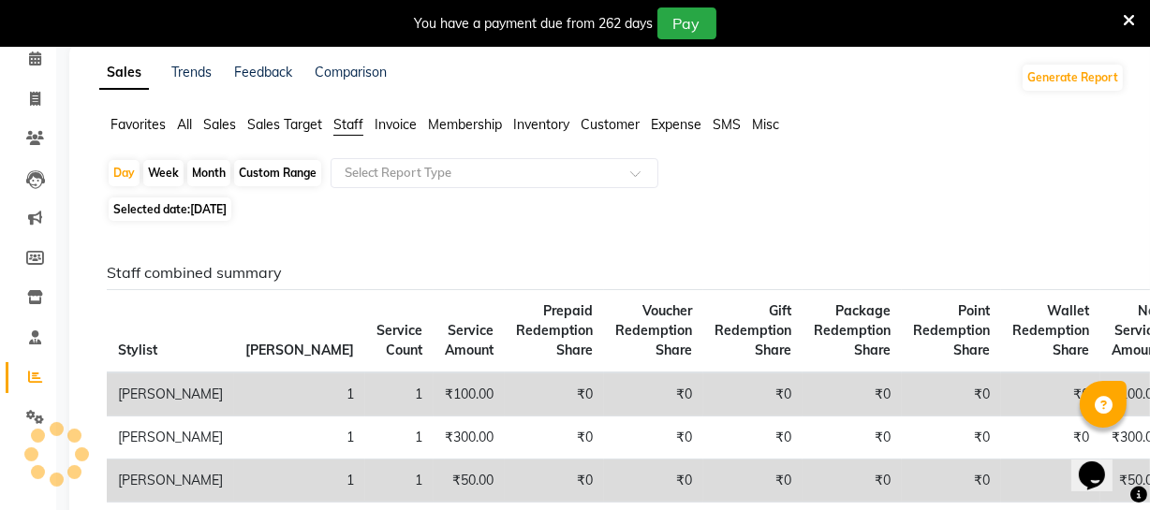
scroll to position [169, 0]
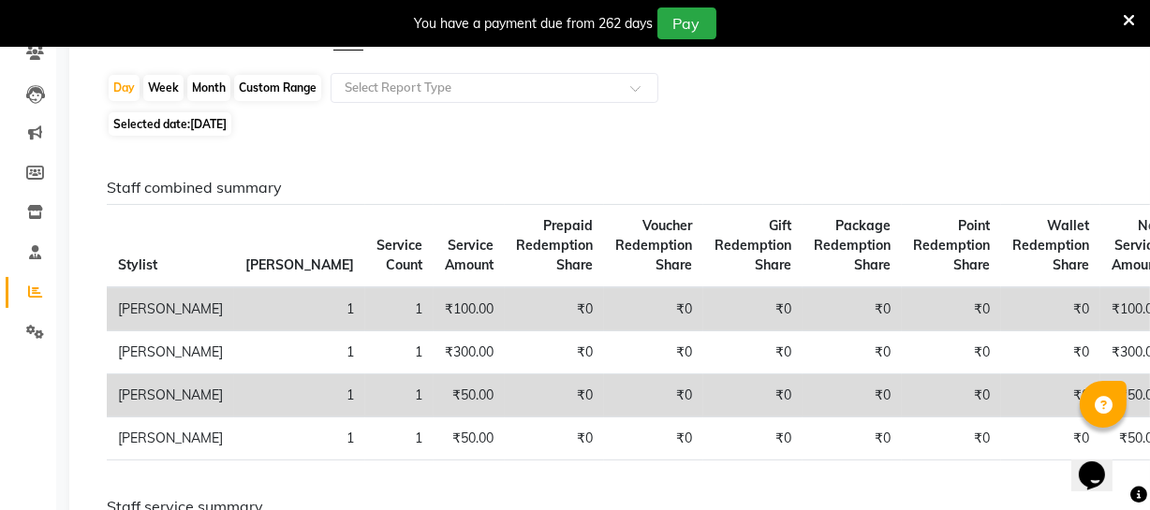
click at [288, 85] on div "Custom Range" at bounding box center [277, 88] width 87 height 26
select select "9"
select select "2025"
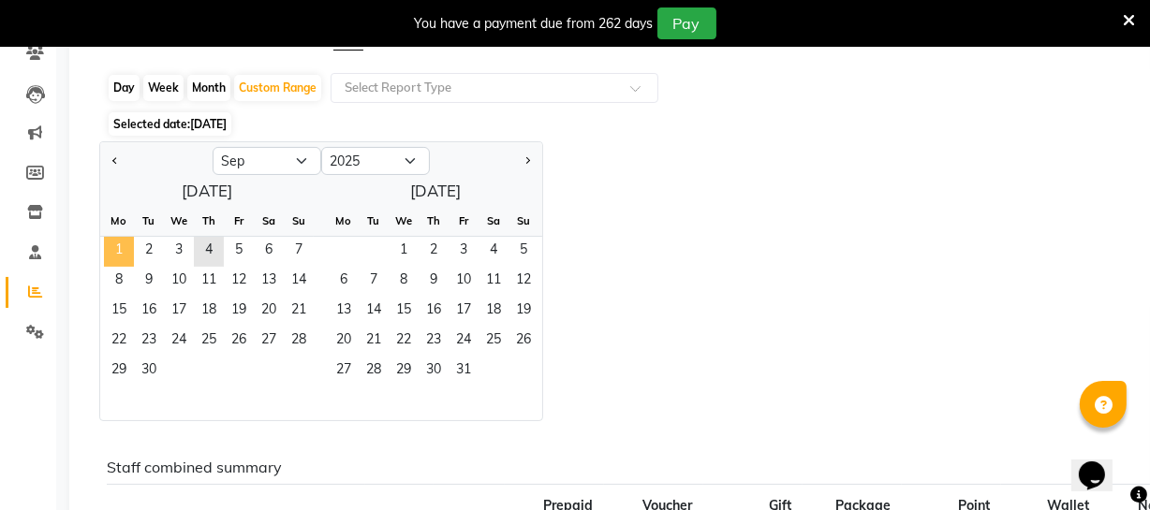
click at [125, 255] on span "1" at bounding box center [119, 252] width 30 height 30
click at [213, 242] on span "4" at bounding box center [209, 252] width 30 height 30
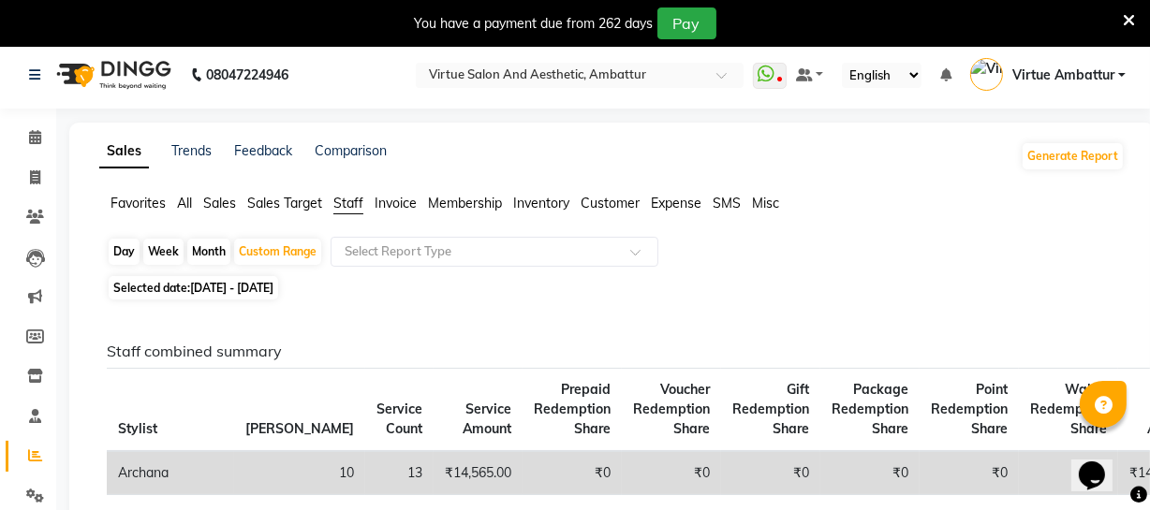
scroll to position [0, 0]
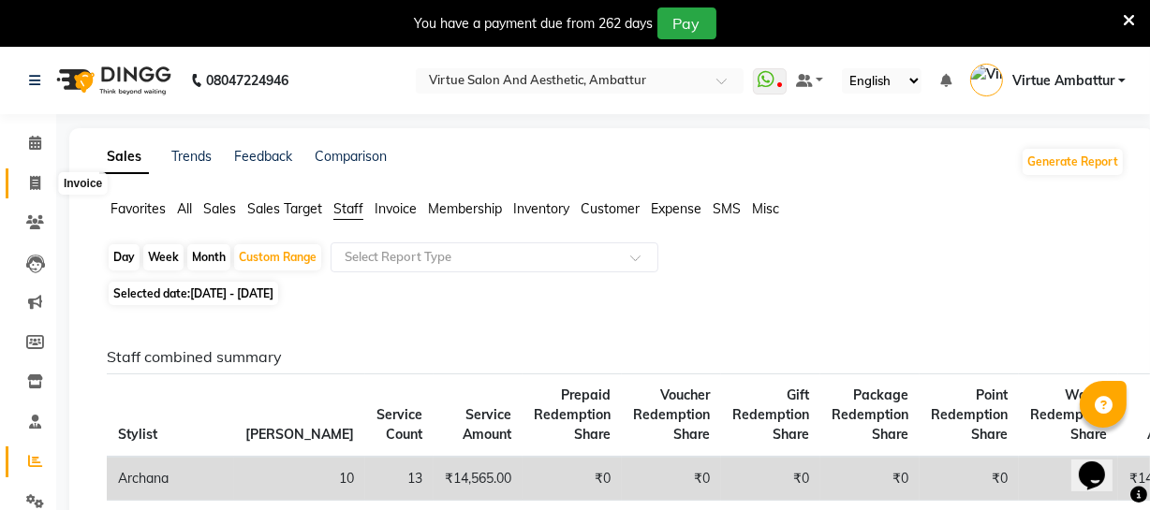
click at [39, 182] on span at bounding box center [35, 184] width 33 height 22
select select "service"
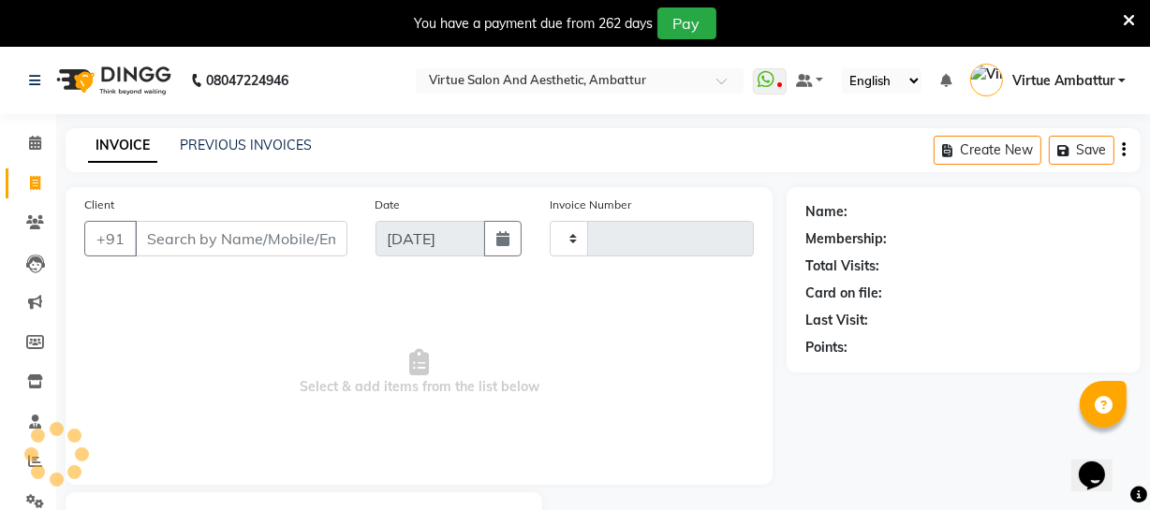
scroll to position [100, 0]
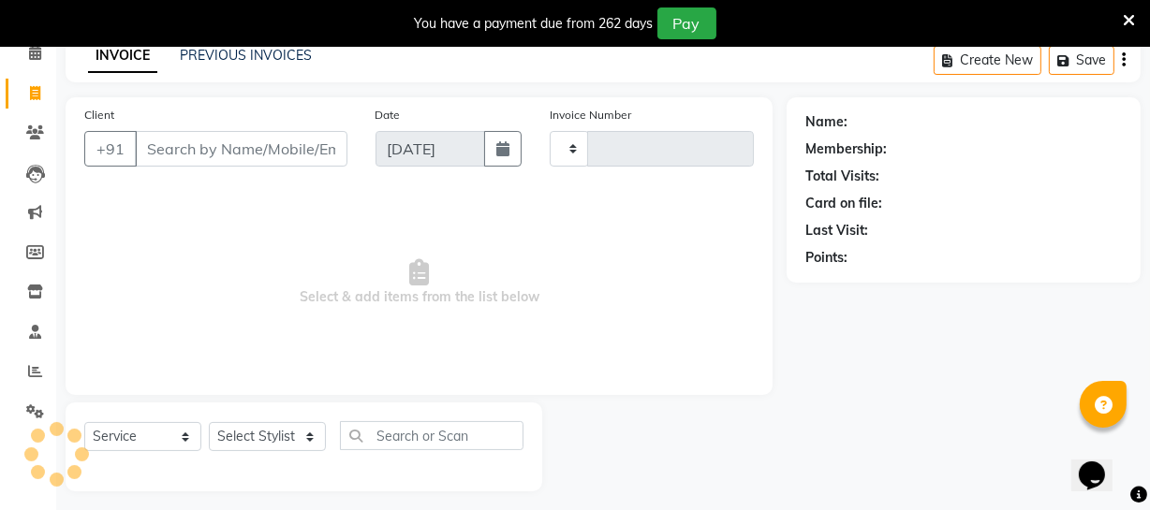
type input "3197"
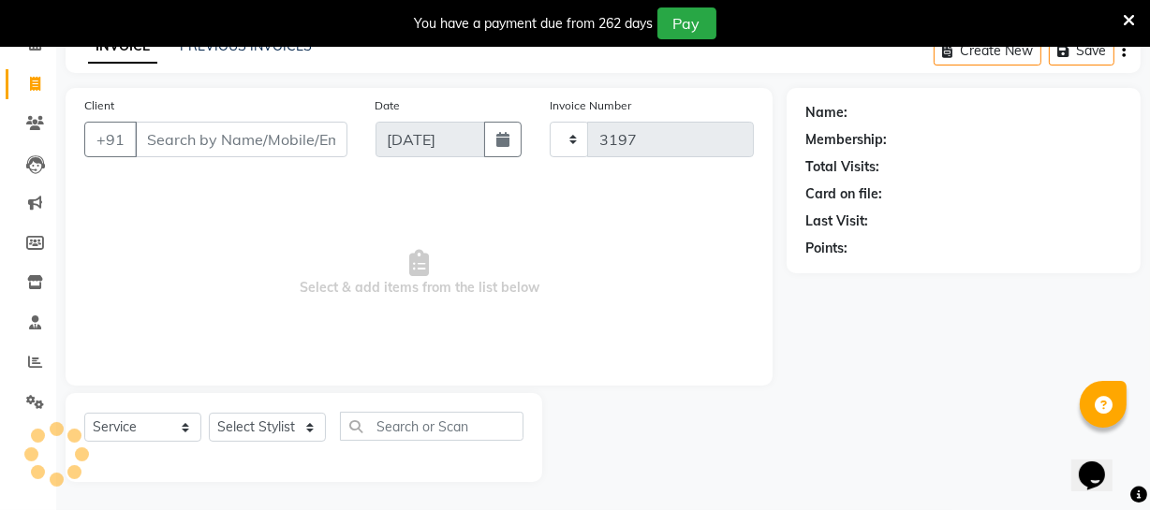
select select "5237"
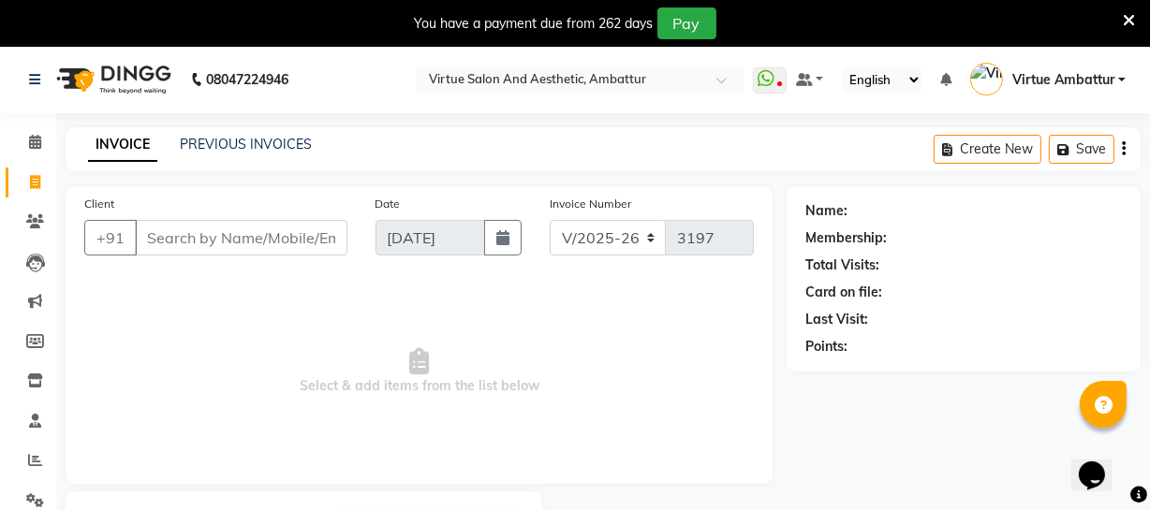
scroll to position [0, 0]
click at [189, 247] on input "Client" at bounding box center [241, 239] width 213 height 36
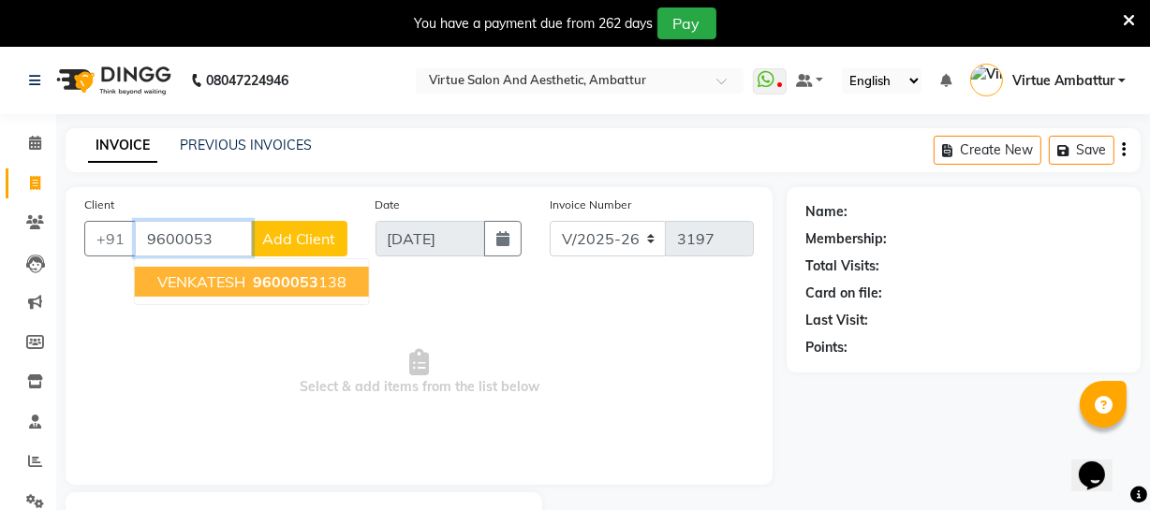
click at [199, 270] on button "VENKATESH 9600053 138" at bounding box center [252, 282] width 234 height 30
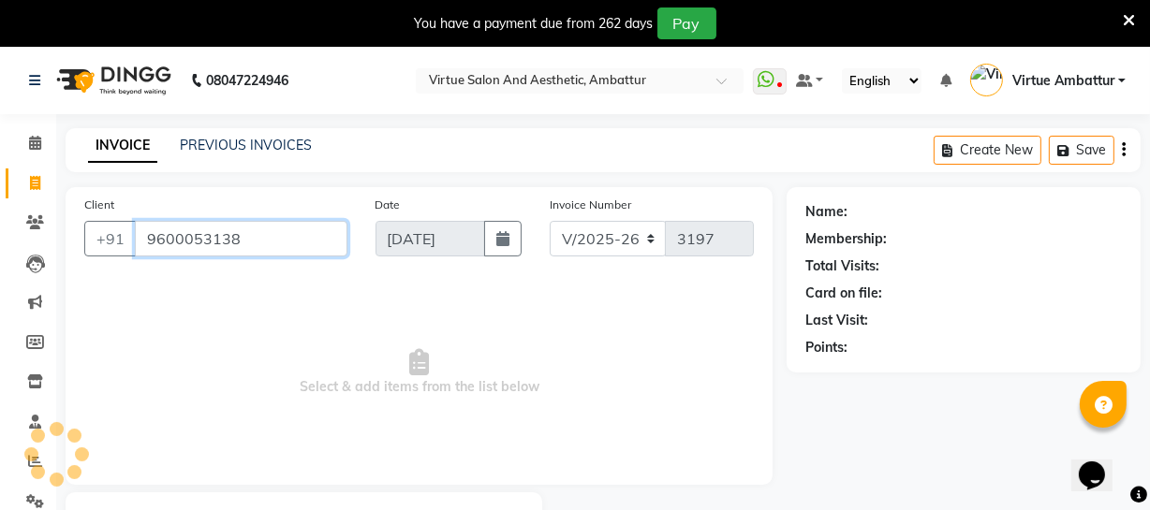
type input "9600053138"
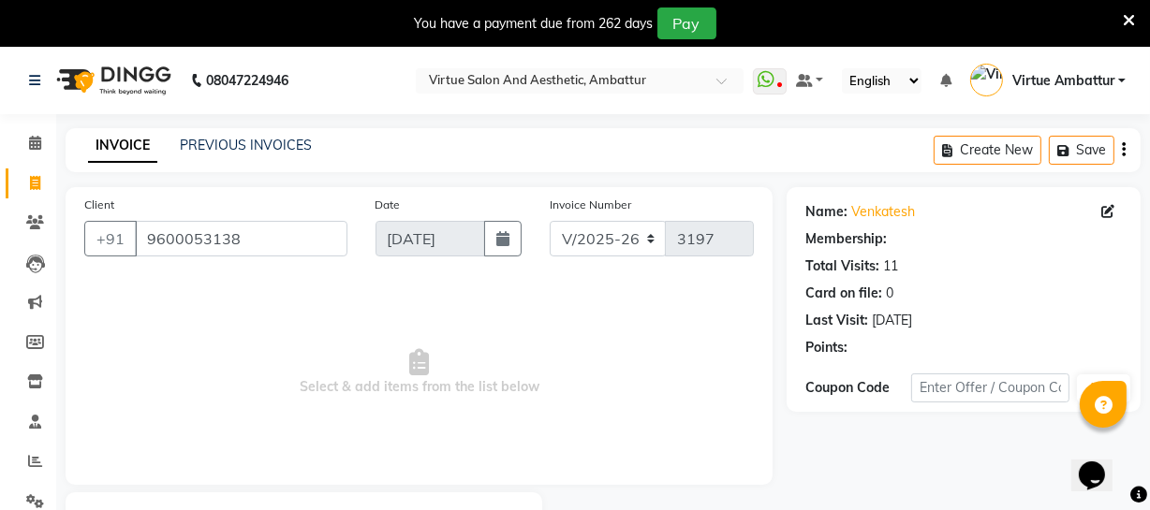
select select "1: Object"
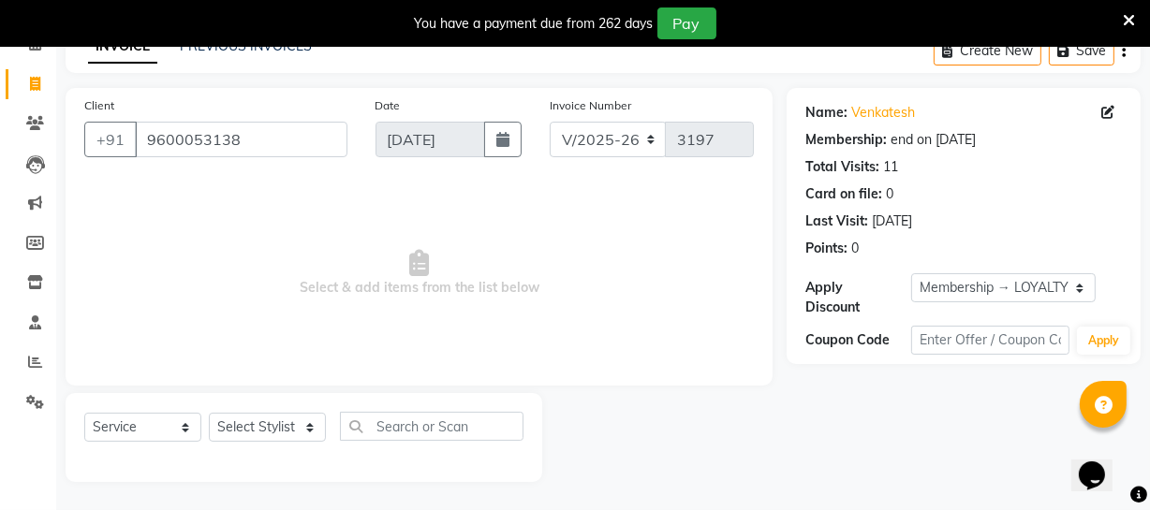
scroll to position [100, 0]
click at [243, 433] on select "Select Stylist [PERSON_NAME] [PERSON_NAME] [PERSON_NAME] [PERSON_NAME] [PERSON_…" at bounding box center [267, 427] width 117 height 29
select select "67162"
click at [209, 413] on select "Select Stylist [PERSON_NAME] [PERSON_NAME] [PERSON_NAME] [PERSON_NAME] [PERSON_…" at bounding box center [267, 427] width 117 height 29
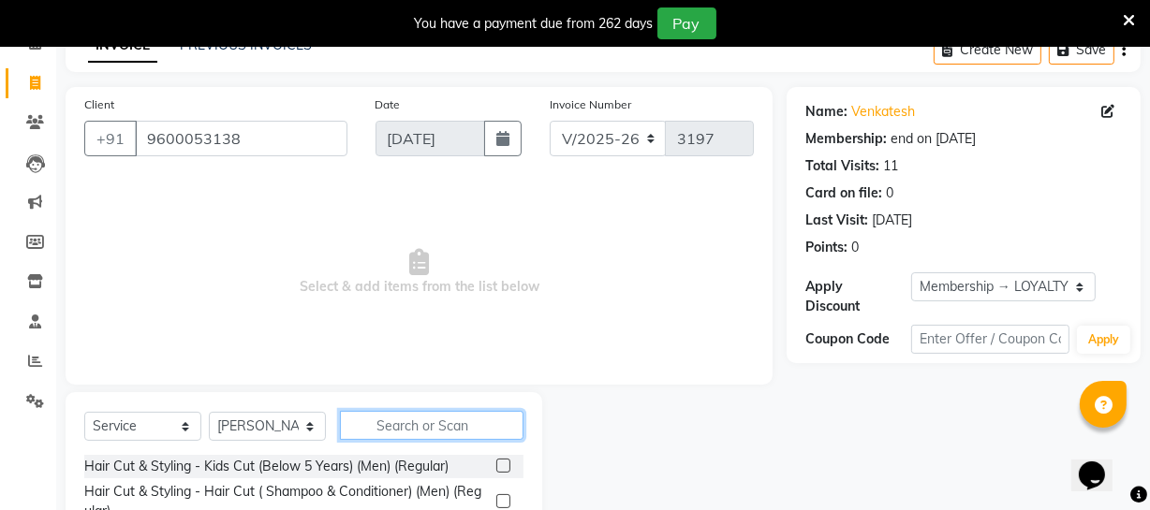
click at [436, 417] on input "text" at bounding box center [432, 425] width 184 height 29
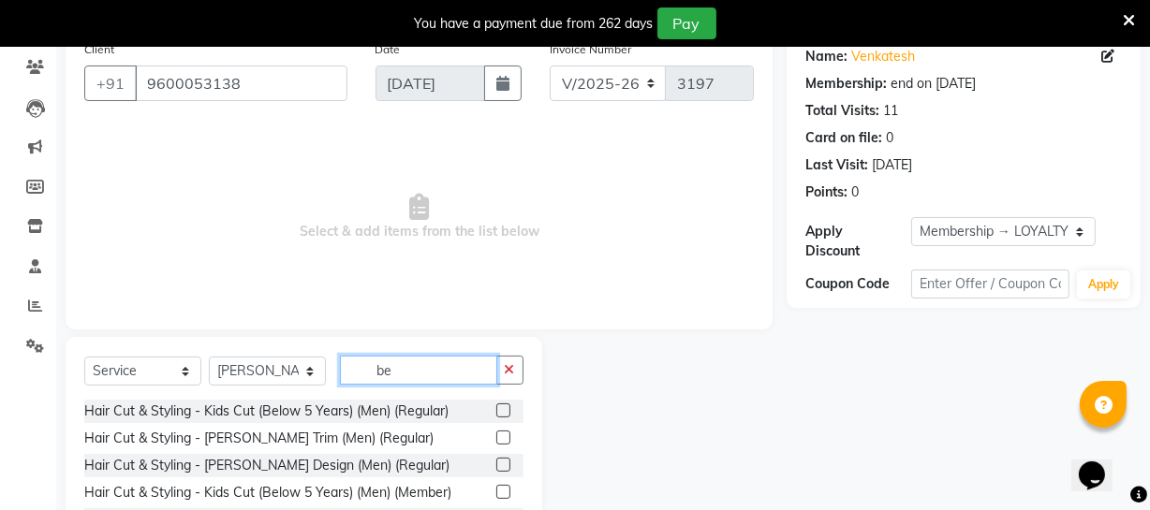
scroll to position [185, 0]
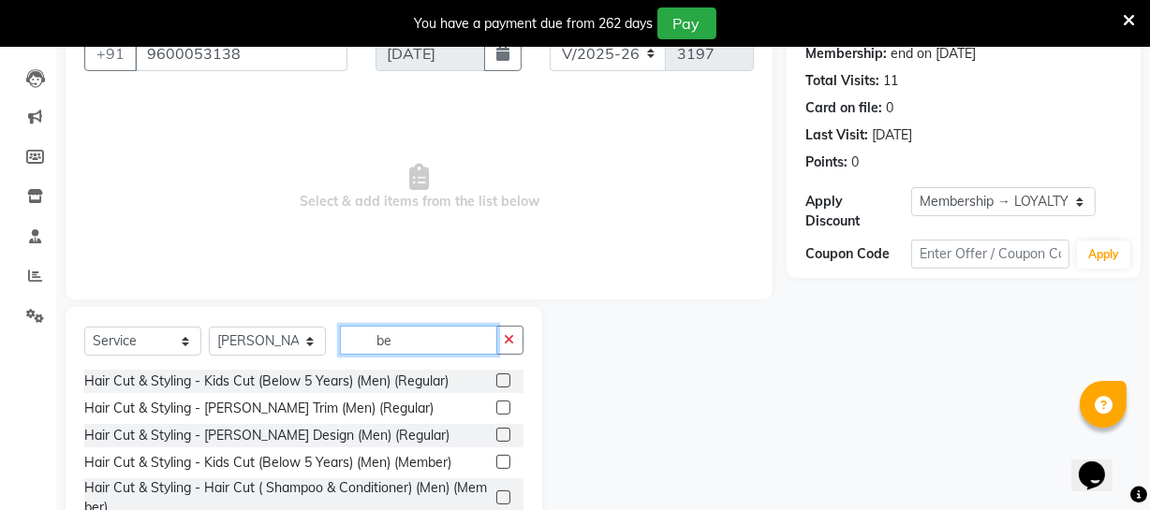
type input "be"
click at [496, 408] on label at bounding box center [503, 408] width 14 height 14
click at [496, 408] on input "checkbox" at bounding box center [502, 409] width 12 height 12
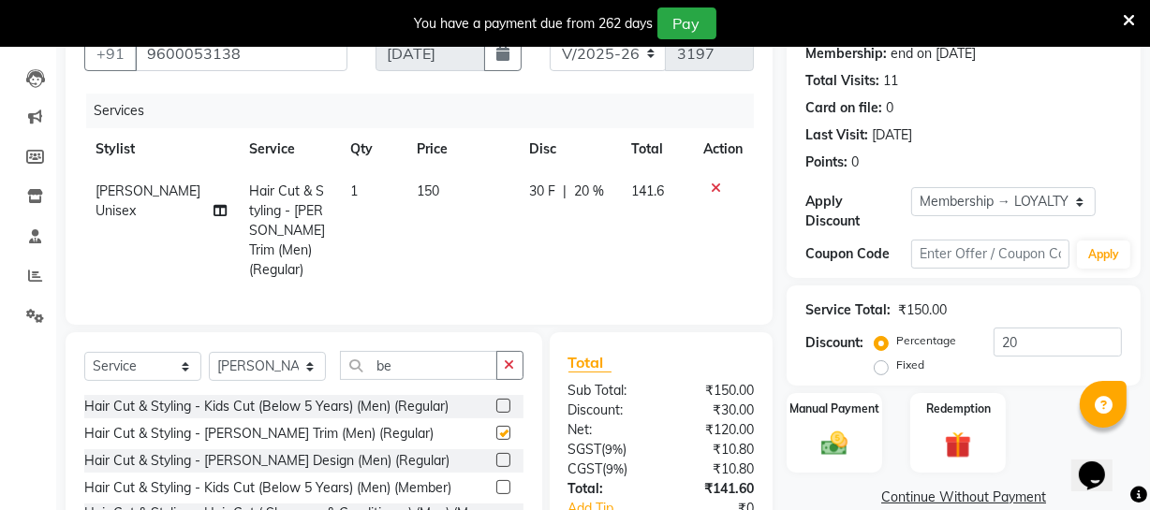
checkbox input "false"
click at [419, 190] on span "150" at bounding box center [428, 191] width 22 height 17
select select "67162"
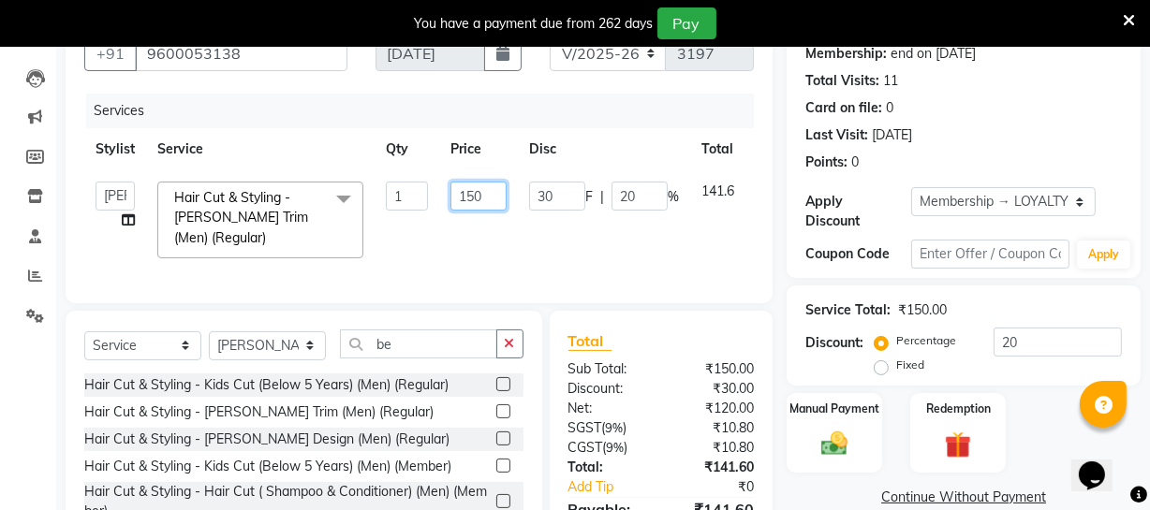
click at [467, 194] on input "150" at bounding box center [478, 196] width 56 height 29
type input "120"
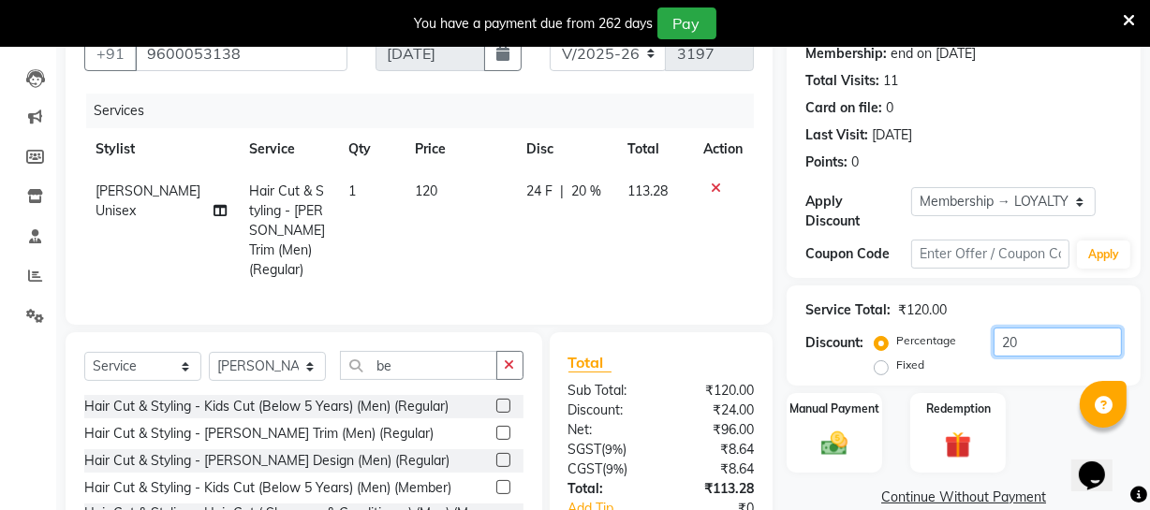
drag, startPoint x: 1060, startPoint y: 336, endPoint x: 625, endPoint y: 346, distance: 435.5
click at [625, 346] on div "Client +91 9600053138 Date 04-09-2025 Invoice Number V/2025 V/2025-26 3197 Serv…" at bounding box center [602, 305] width 1103 height 607
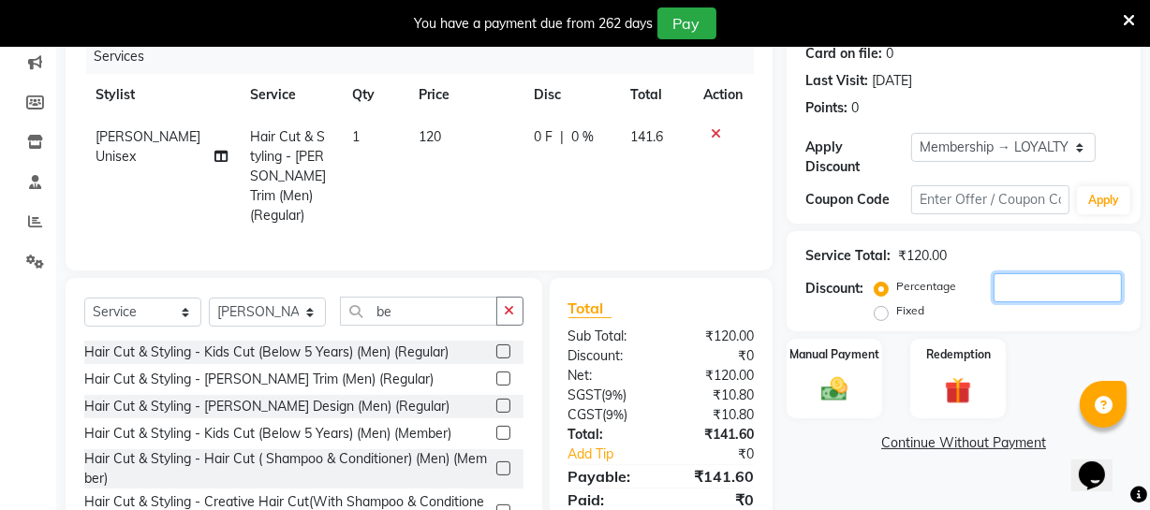
scroll to position [305, 0]
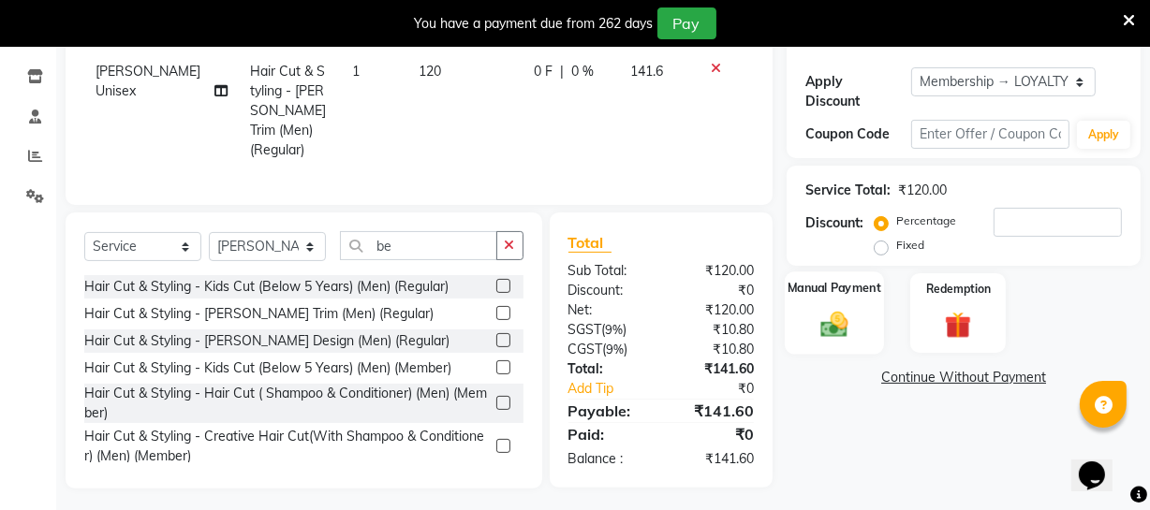
click at [858, 300] on div "Manual Payment" at bounding box center [834, 313] width 99 height 83
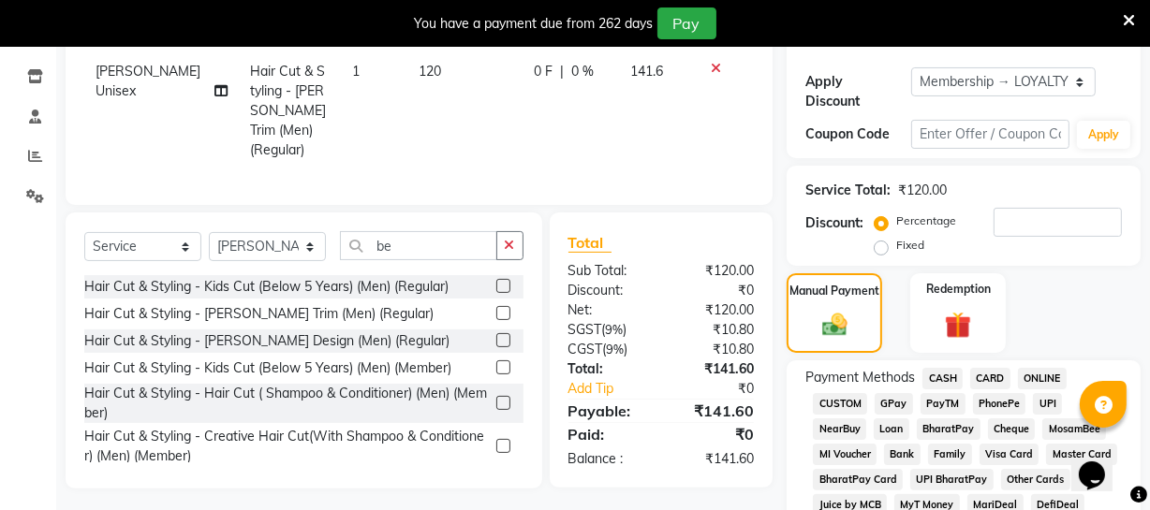
click at [1041, 375] on span "ONLINE" at bounding box center [1042, 379] width 49 height 22
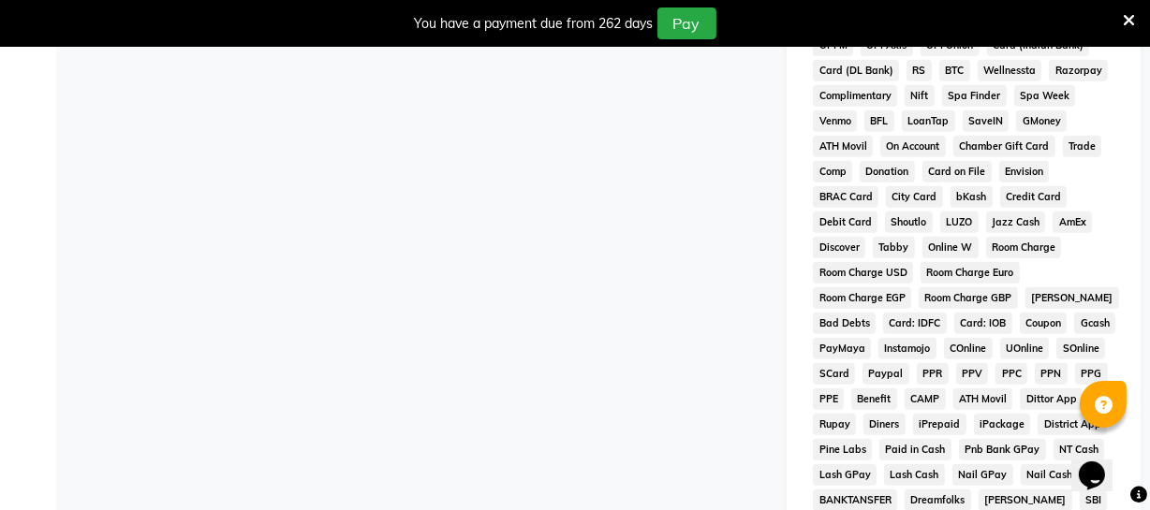
scroll to position [1019, 0]
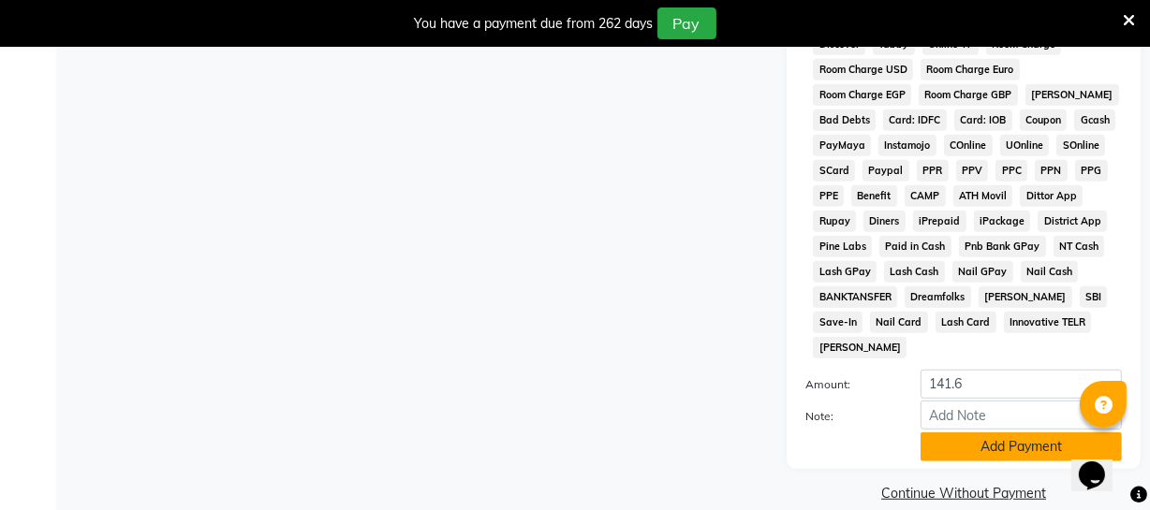
click at [975, 433] on button "Add Payment" at bounding box center [1020, 447] width 201 height 29
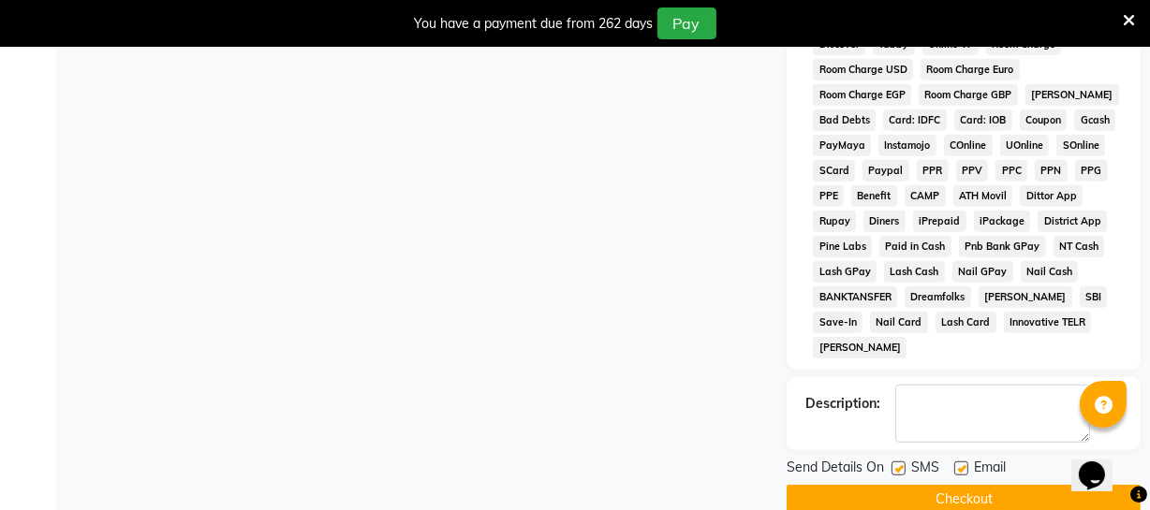
click at [974, 485] on button "Checkout" at bounding box center [963, 499] width 354 height 29
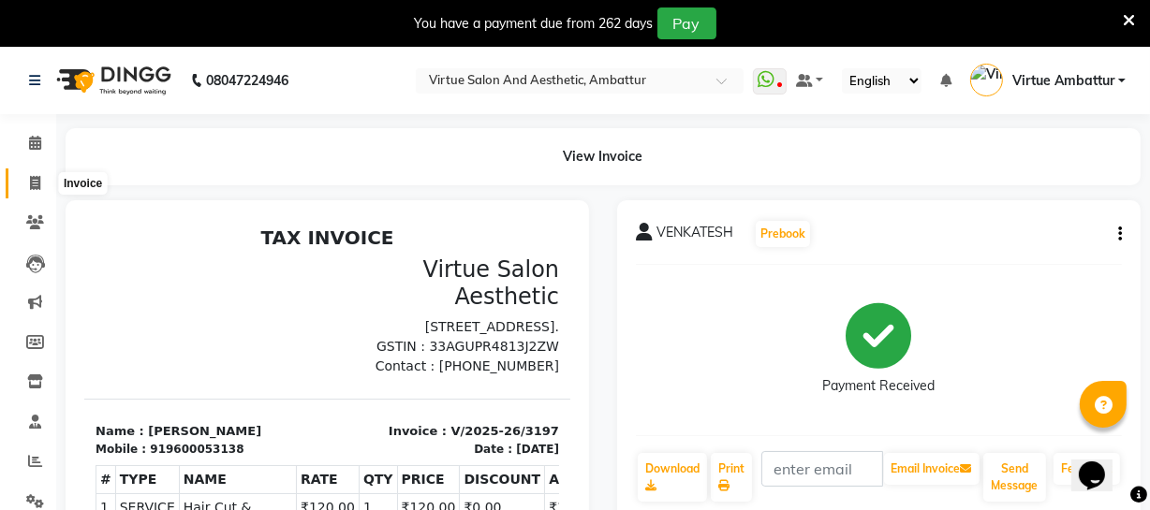
click at [27, 177] on span at bounding box center [35, 184] width 33 height 22
select select "service"
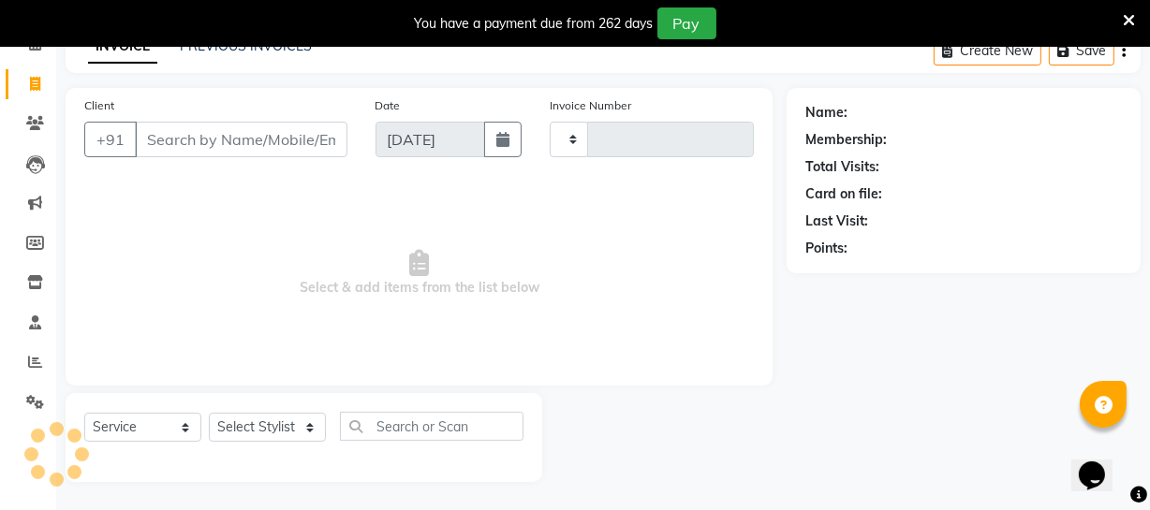
type input "3198"
select select "5237"
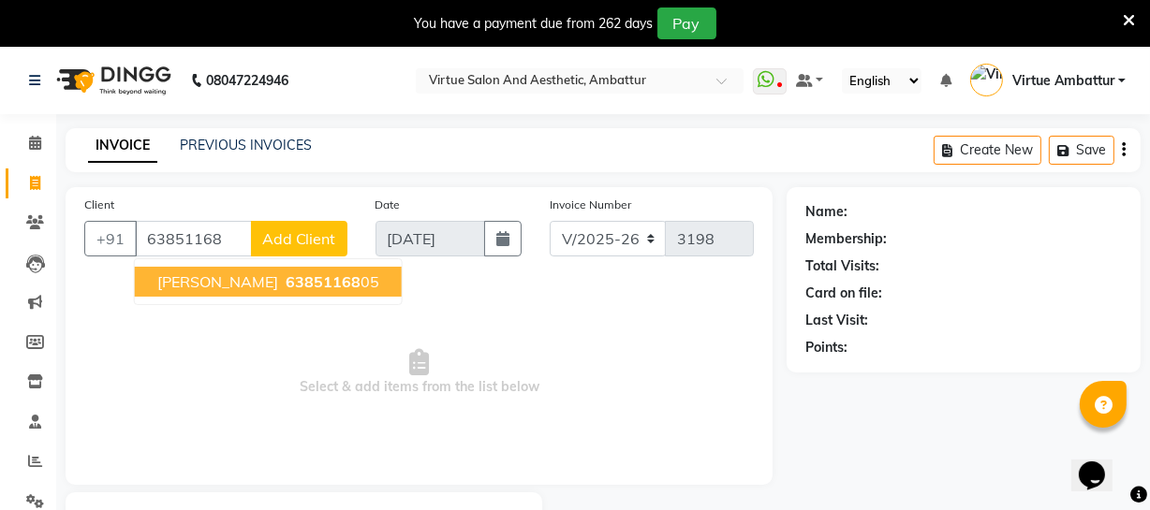
click at [290, 280] on span "63851168" at bounding box center [323, 281] width 75 height 19
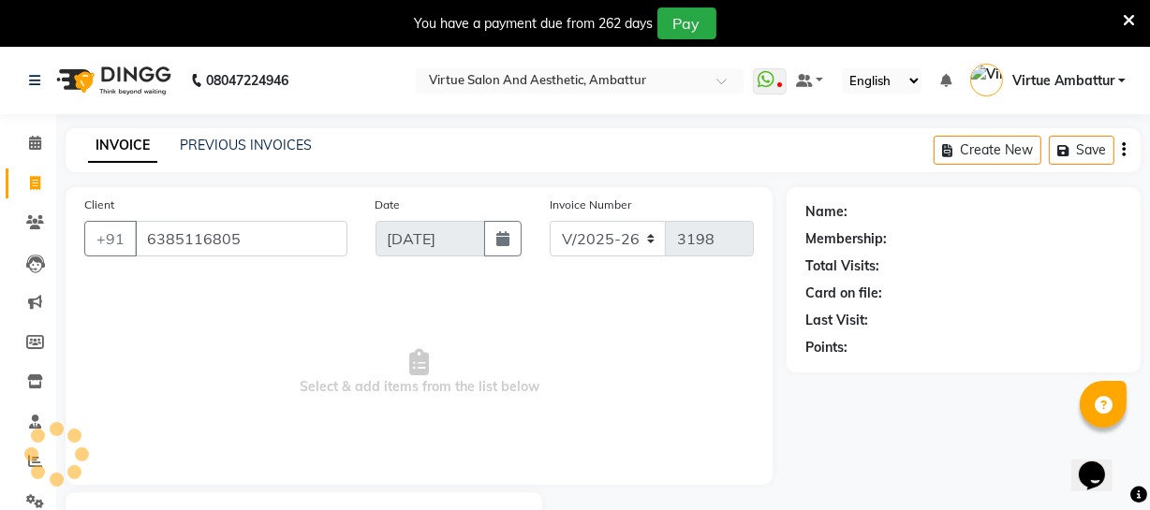
type input "6385116805"
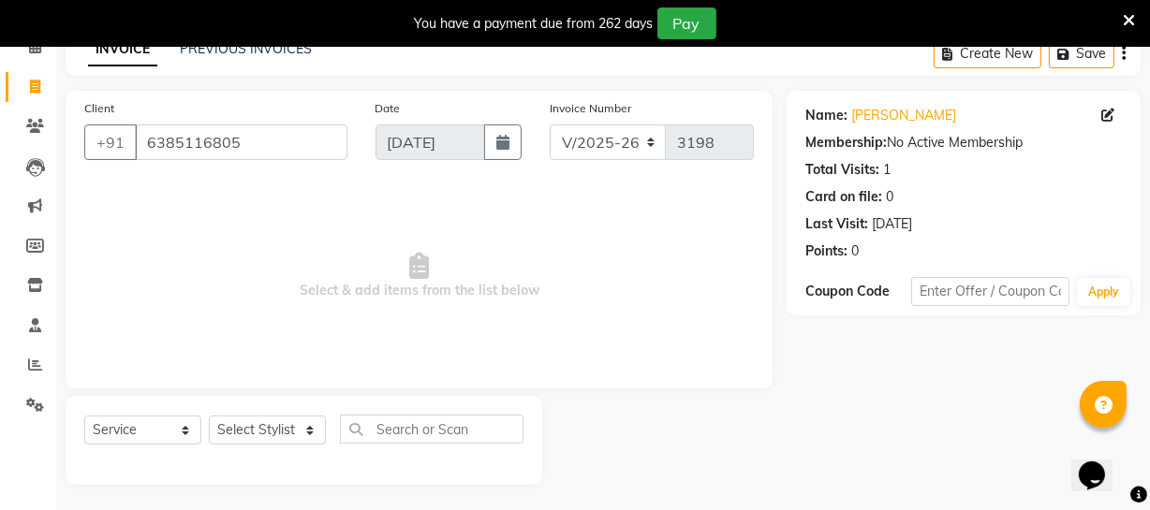
scroll to position [100, 0]
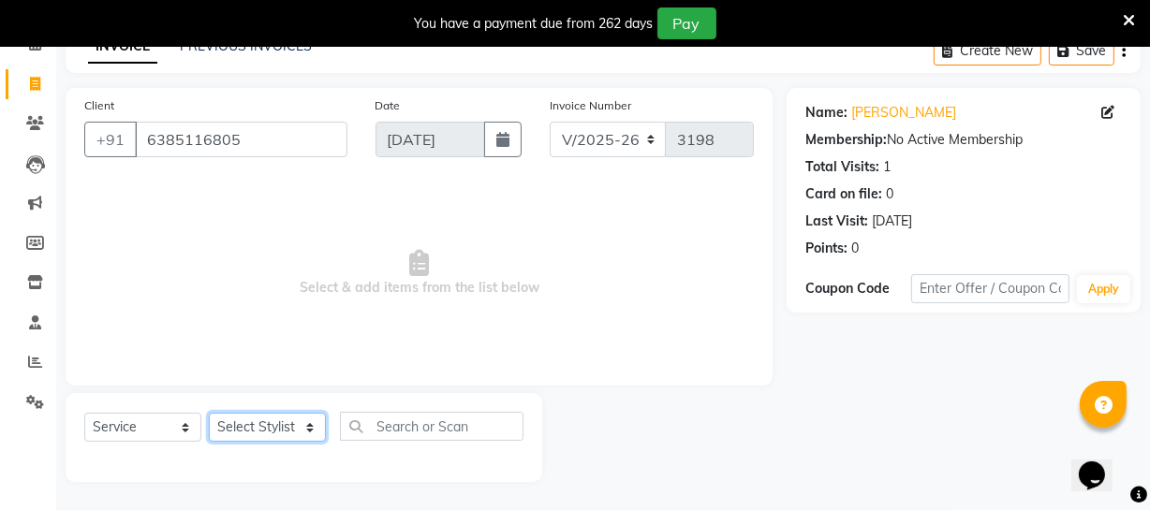
click at [303, 433] on select "Select Stylist [PERSON_NAME] [PERSON_NAME] [PERSON_NAME] [PERSON_NAME] [PERSON_…" at bounding box center [267, 427] width 117 height 29
click at [551, 243] on span "Select & add items from the list below" at bounding box center [418, 273] width 669 height 187
click at [301, 428] on select "Select Stylist [PERSON_NAME] [PERSON_NAME] [PERSON_NAME] [PERSON_NAME] [PERSON_…" at bounding box center [267, 427] width 117 height 29
select select "50476"
click at [209, 413] on select "Select Stylist [PERSON_NAME] [PERSON_NAME] [PERSON_NAME] [PERSON_NAME] [PERSON_…" at bounding box center [267, 427] width 117 height 29
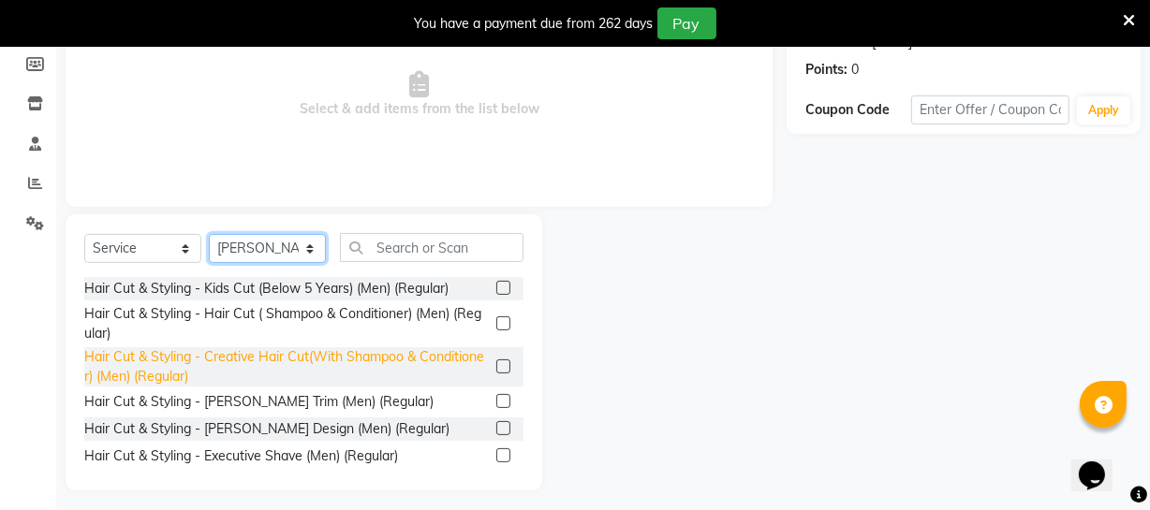
scroll to position [287, 0]
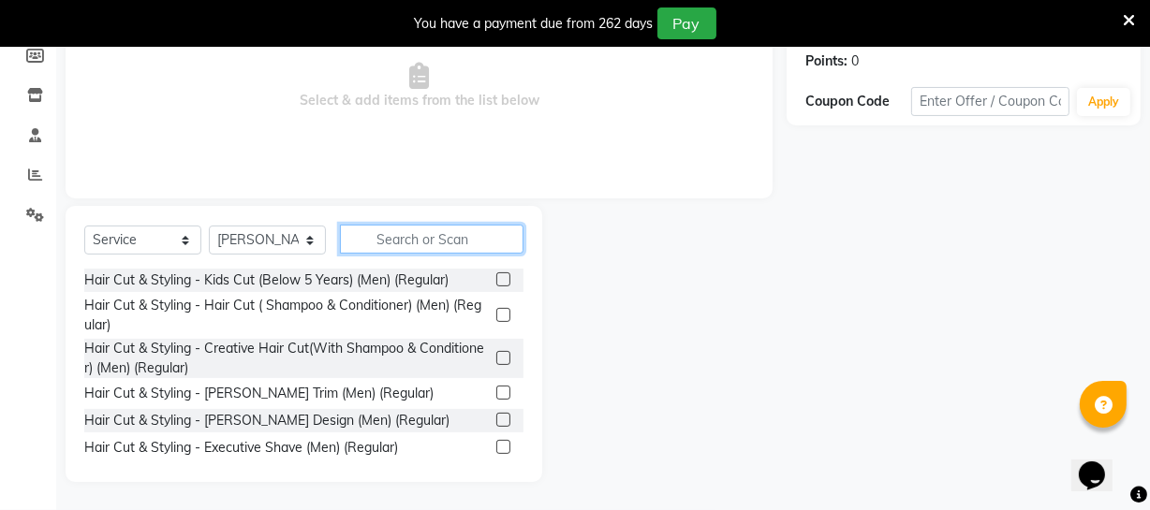
click at [411, 236] on input "text" at bounding box center [432, 239] width 184 height 29
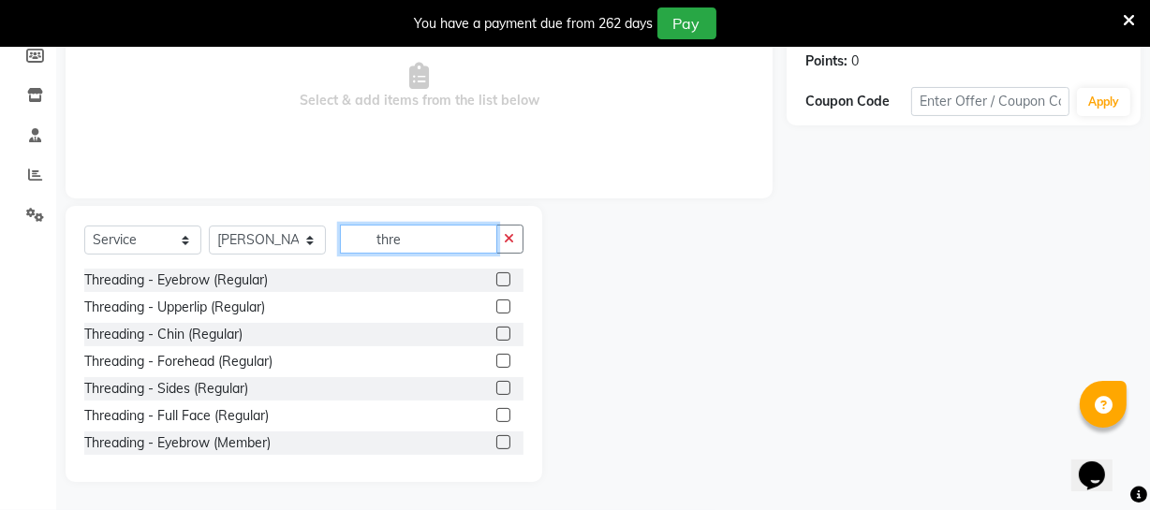
type input "thre"
click at [496, 274] on label at bounding box center [503, 279] width 14 height 14
click at [496, 274] on input "checkbox" at bounding box center [502, 280] width 12 height 12
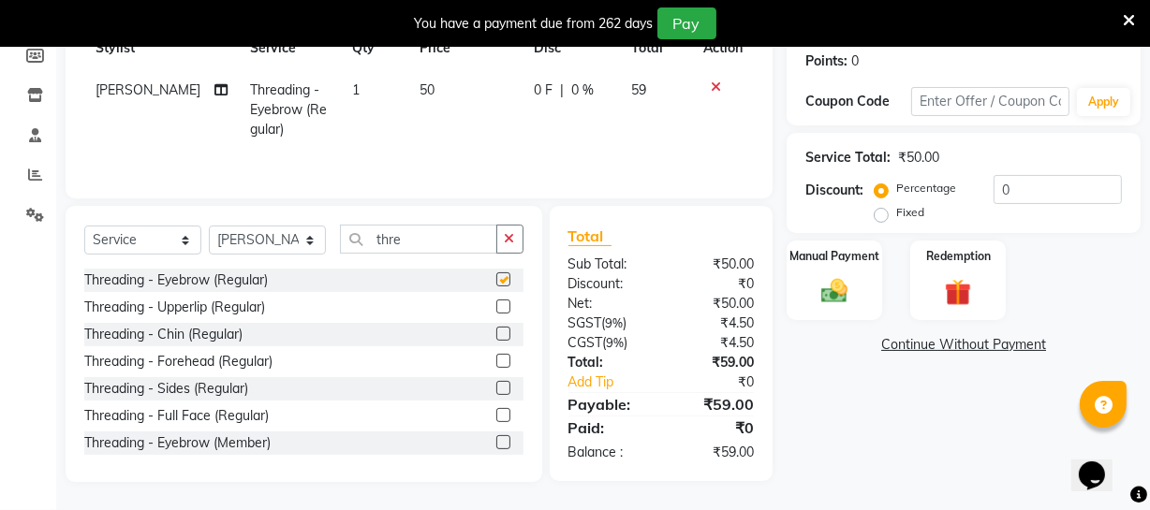
checkbox input "false"
click at [846, 289] on img at bounding box center [834, 291] width 45 height 32
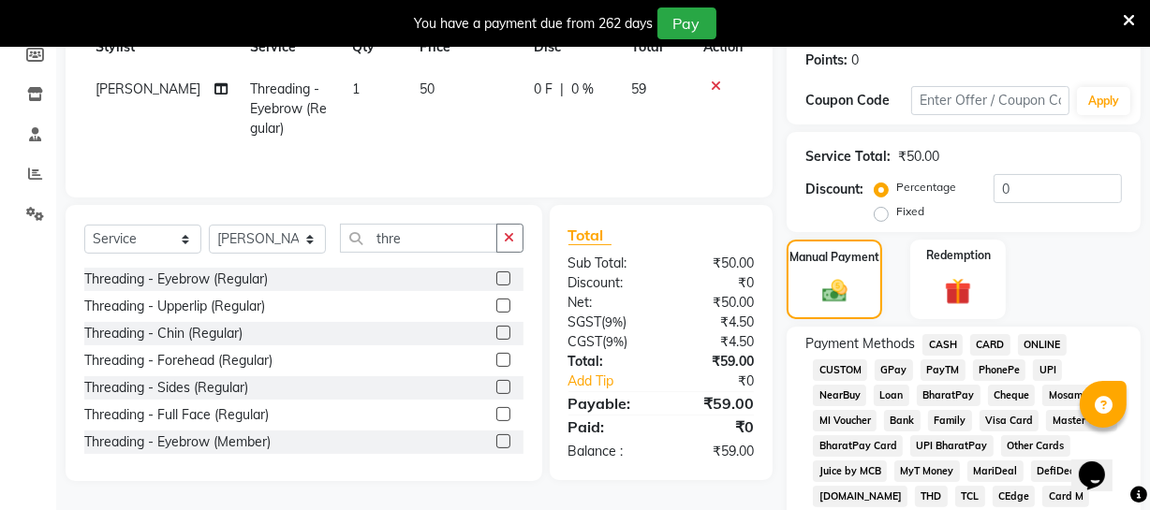
click at [1036, 347] on span "ONLINE" at bounding box center [1042, 345] width 49 height 22
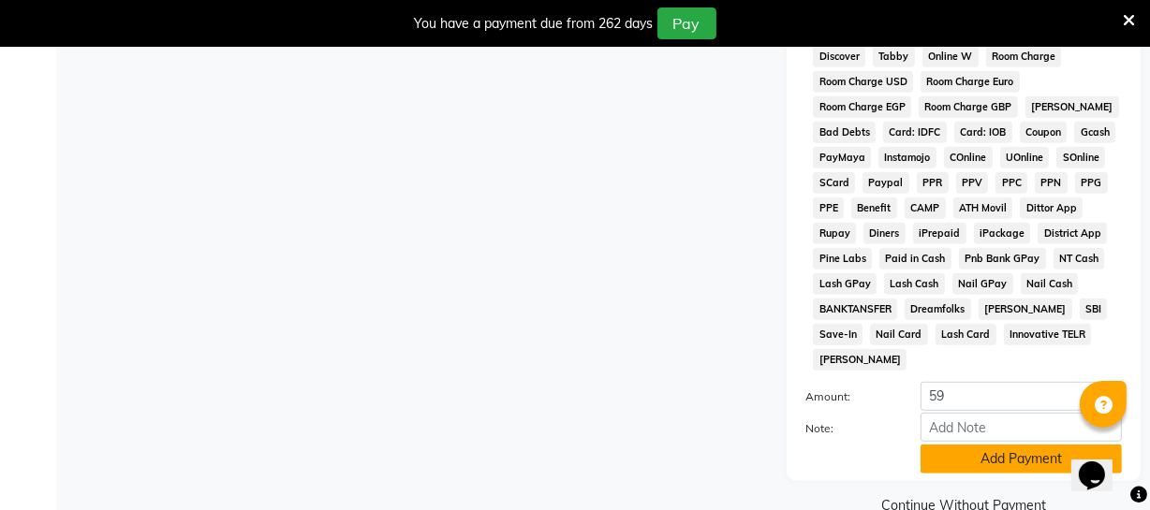
scroll to position [967, 0]
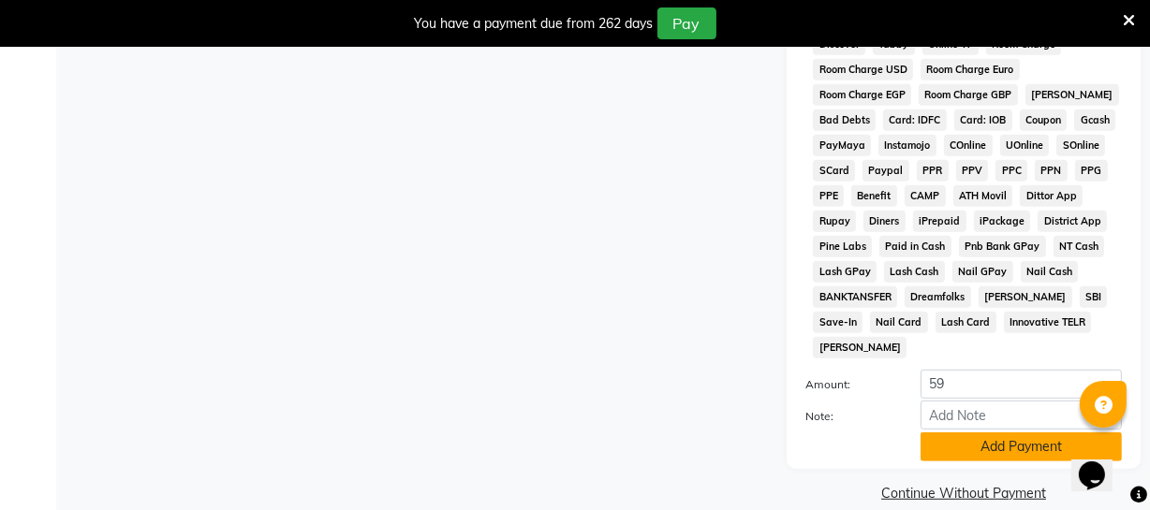
click at [1007, 433] on button "Add Payment" at bounding box center [1020, 447] width 201 height 29
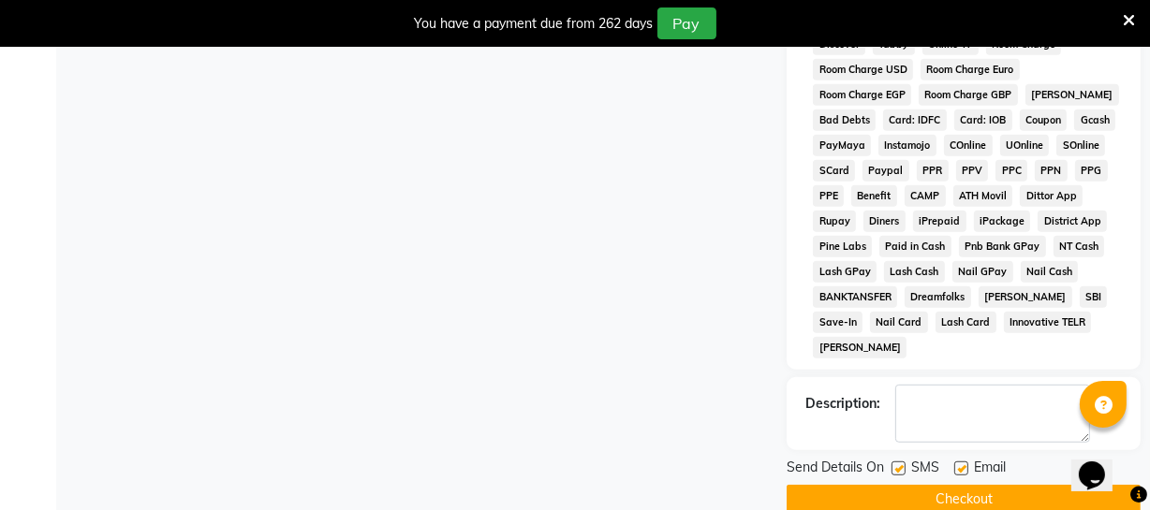
click at [979, 485] on button "Checkout" at bounding box center [963, 499] width 354 height 29
